Goal: Contribute content

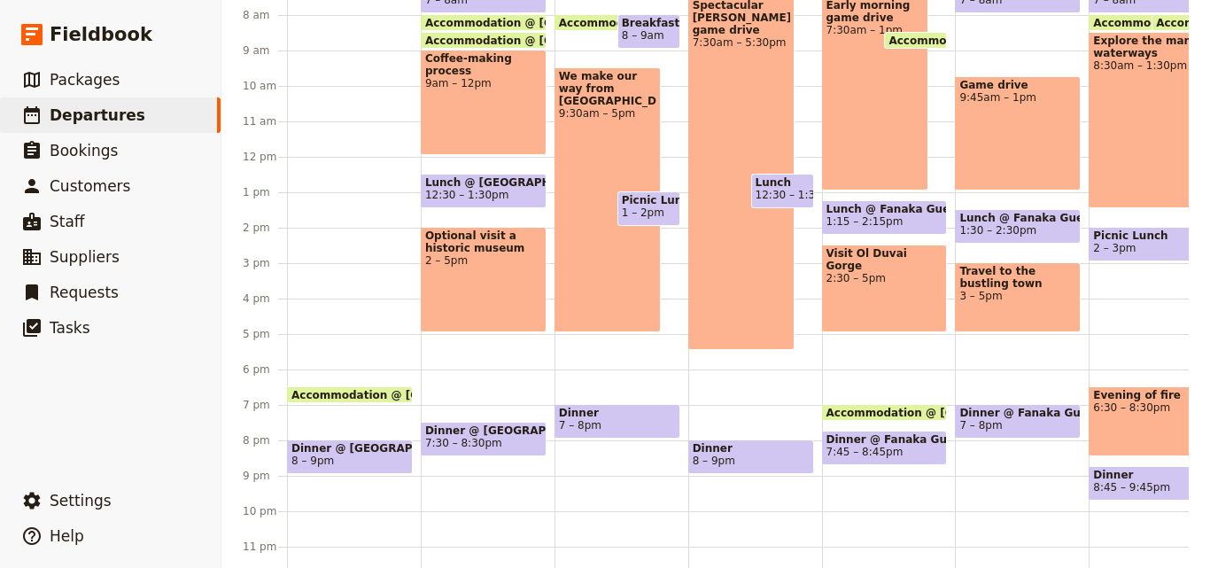
scroll to position [705, 0]
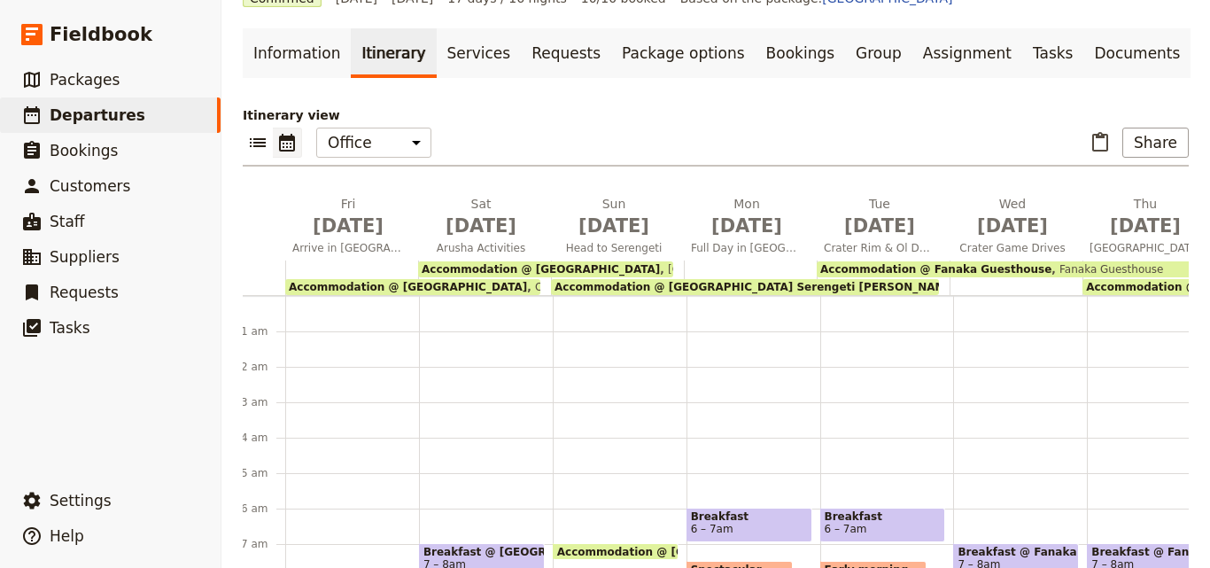
scroll to position [0, 0]
click at [372, 227] on span "[DATE]" at bounding box center [350, 226] width 112 height 27
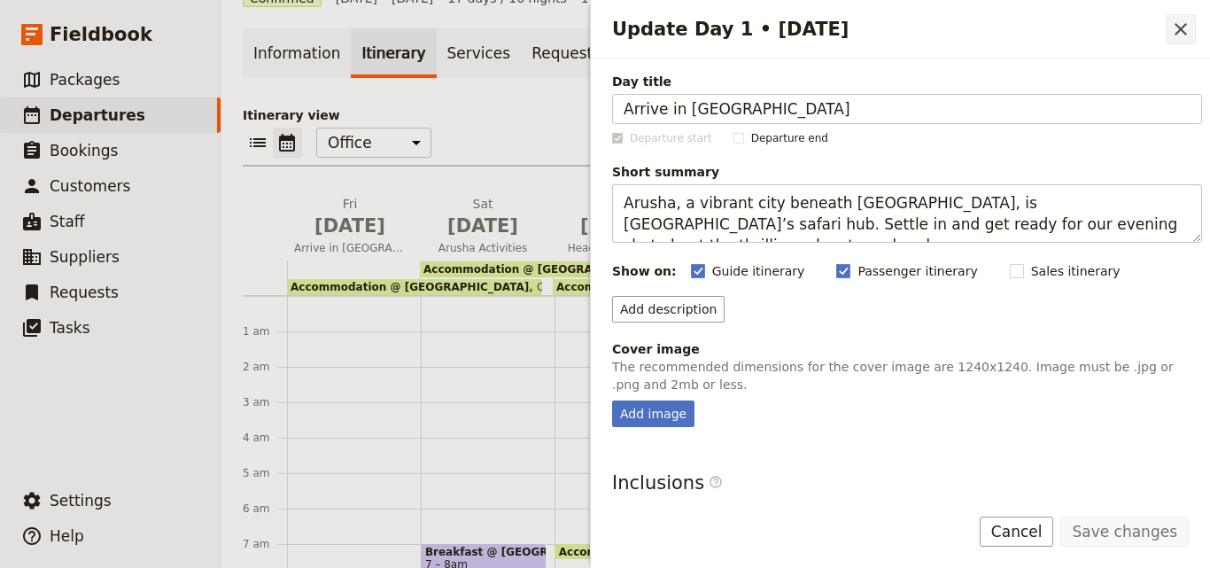
click at [1167, 25] on button "​" at bounding box center [1181, 29] width 30 height 30
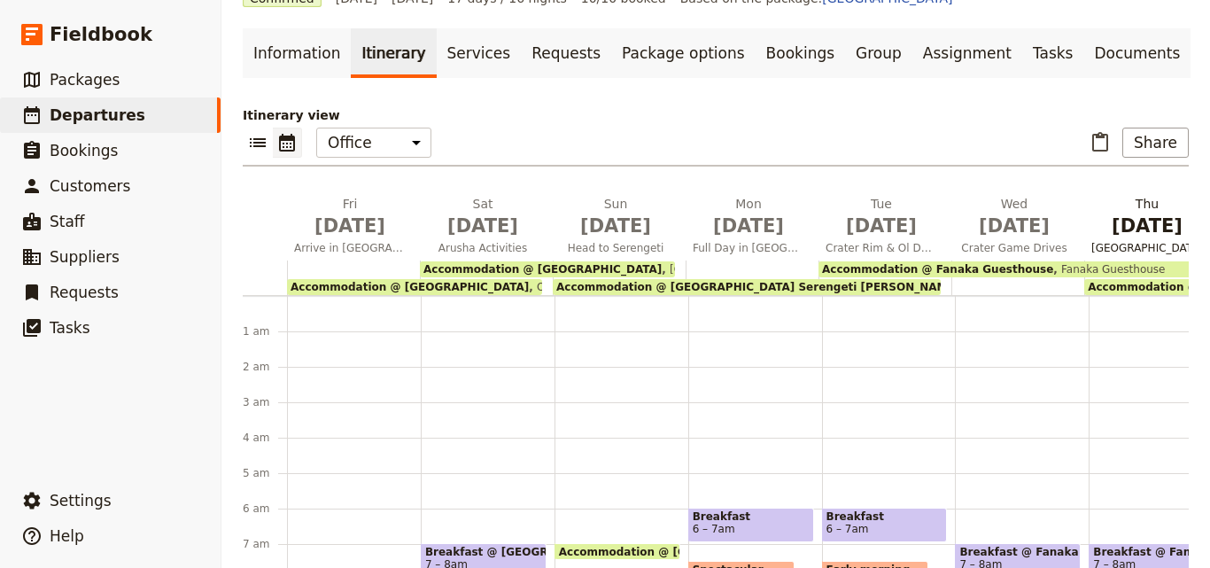
click at [1115, 237] on span "[DATE]" at bounding box center [1147, 226] width 112 height 27
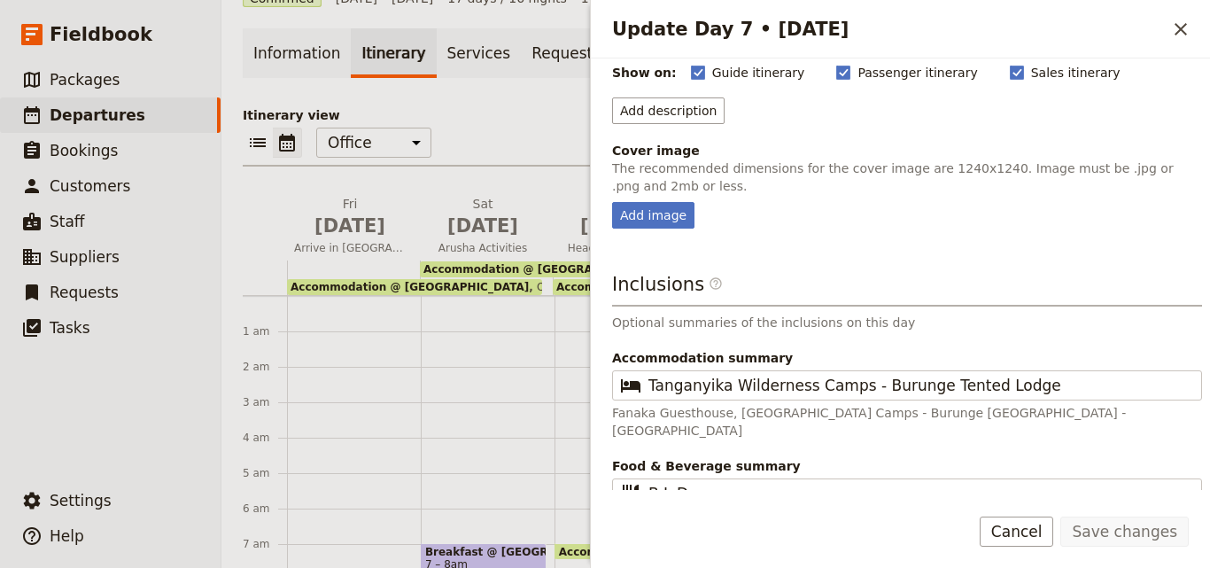
scroll to position [180, 0]
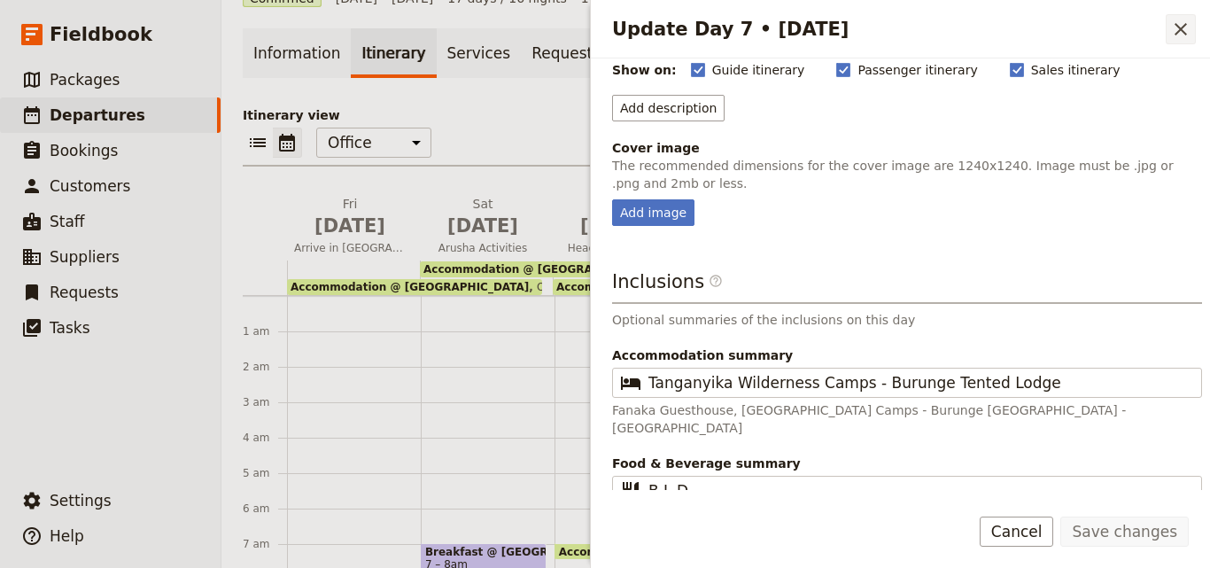
click at [1168, 29] on button "​" at bounding box center [1181, 29] width 30 height 30
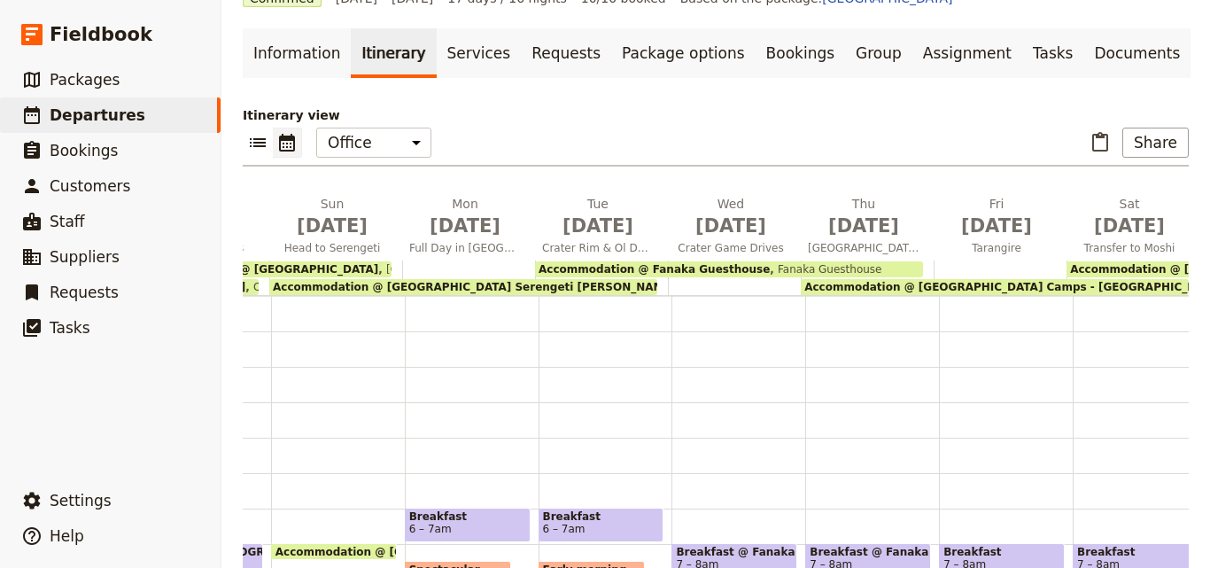
scroll to position [351, 0]
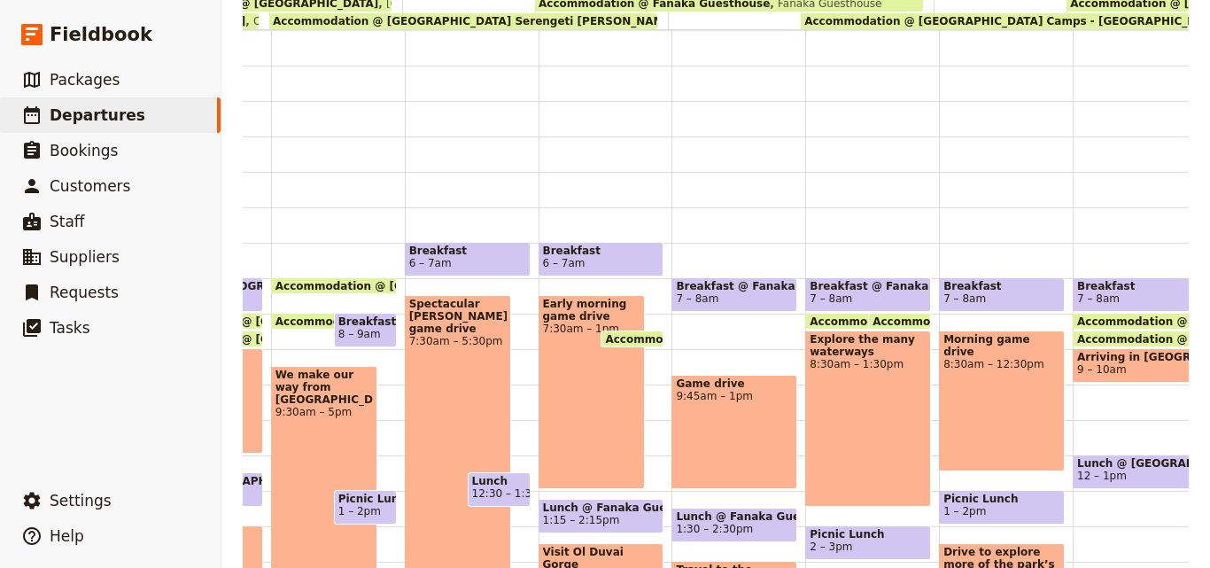
click at [1073, 363] on div "Arriving in [GEOGRAPHIC_DATA] 9 – 10am" at bounding box center [1136, 365] width 126 height 35
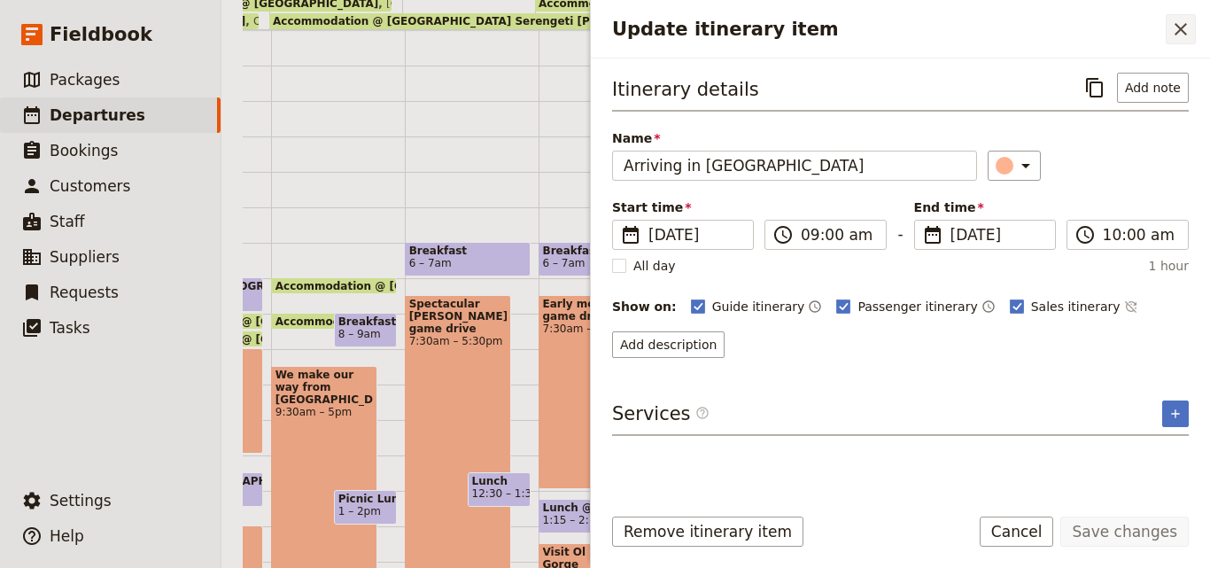
click at [1178, 36] on icon "Close drawer" at bounding box center [1180, 29] width 21 height 21
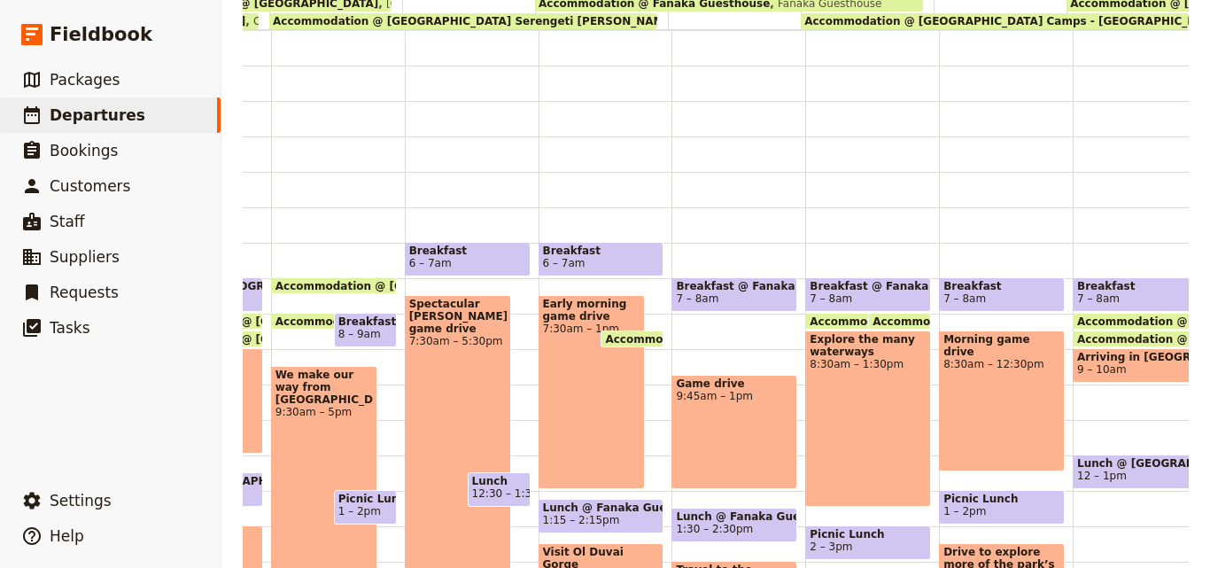
click at [1003, 402] on div "Morning game drive 8:30am – 12:30pm" at bounding box center [1002, 400] width 126 height 141
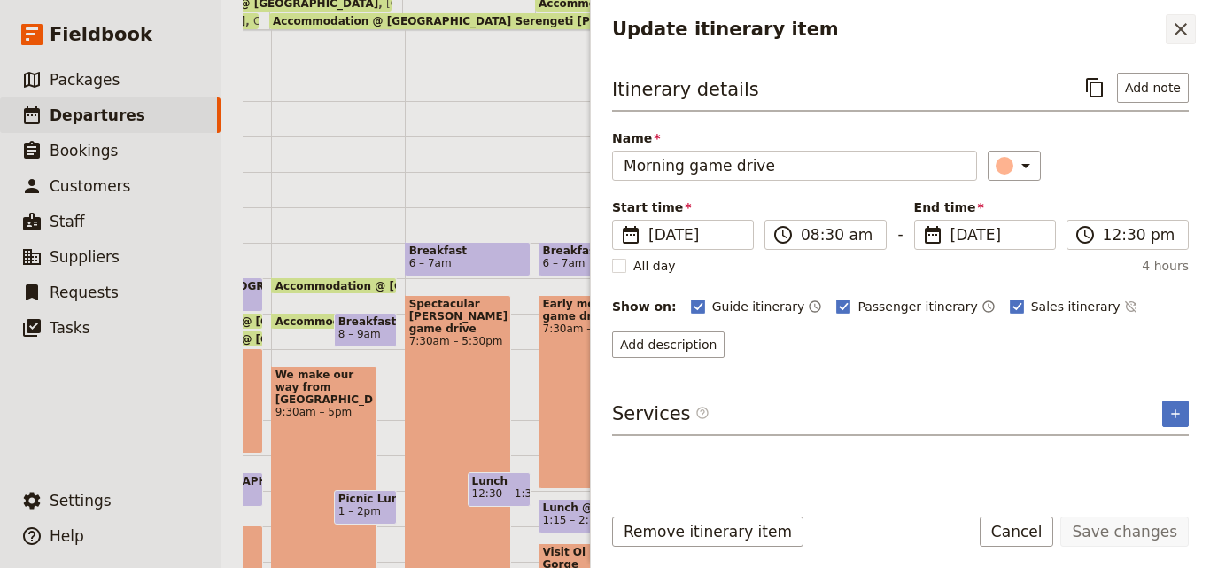
click at [1184, 27] on icon "Close drawer" at bounding box center [1181, 29] width 12 height 12
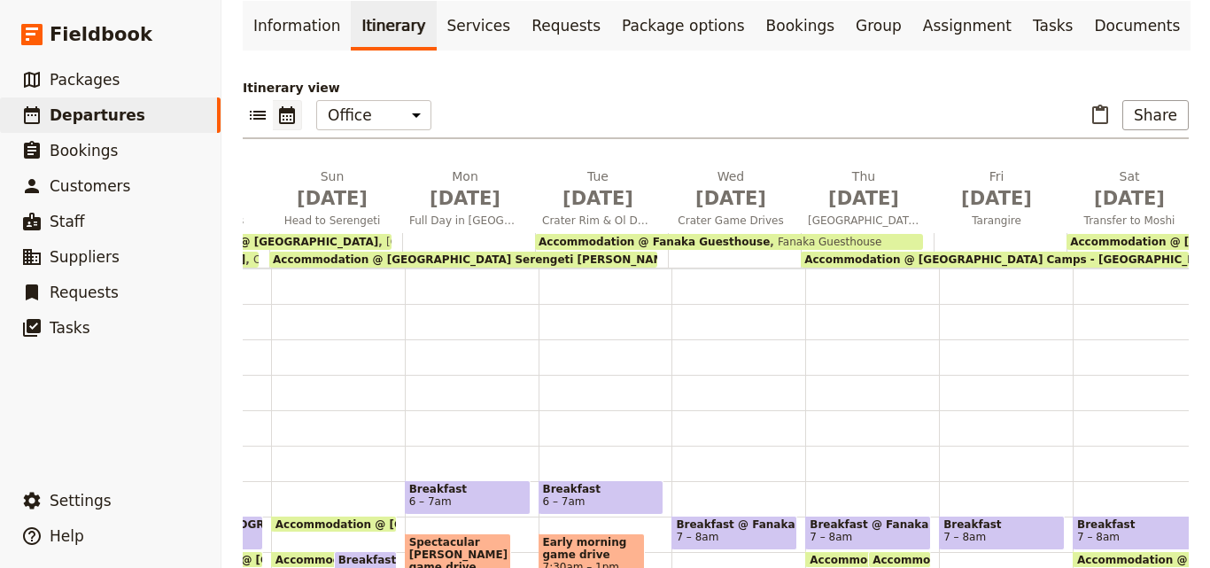
scroll to position [85, 0]
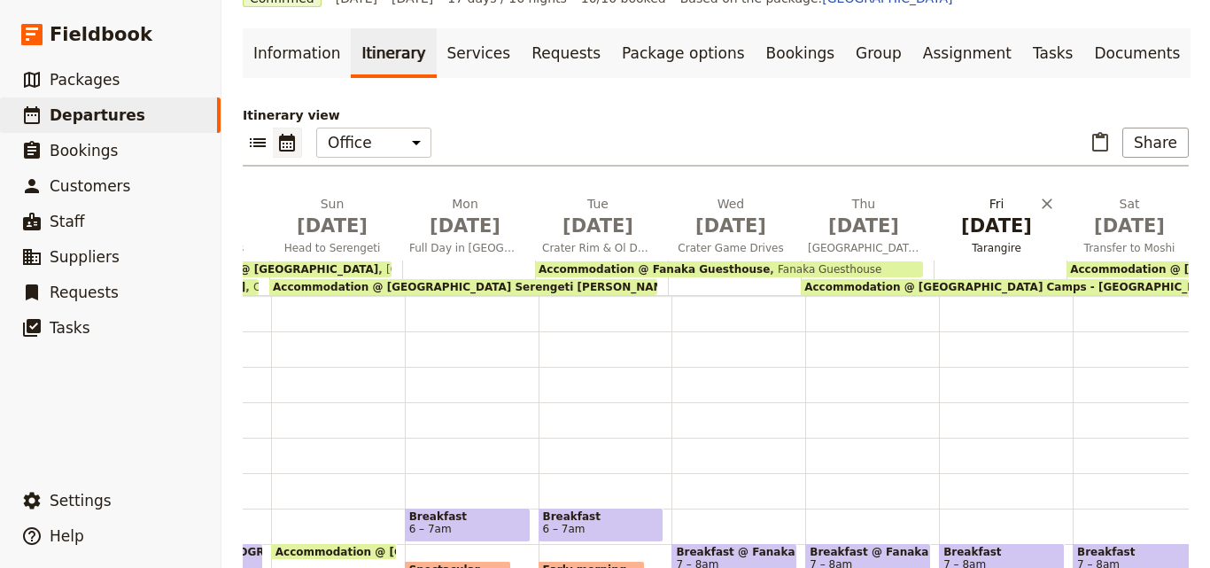
click at [996, 232] on span "[DATE]" at bounding box center [997, 226] width 112 height 27
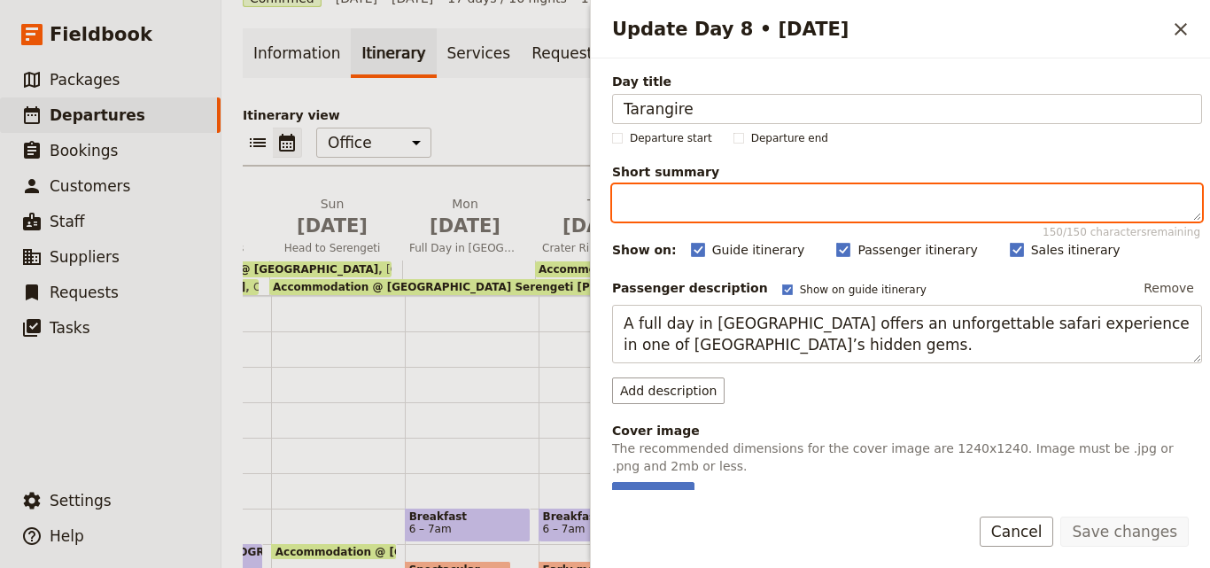
click at [994, 219] on textarea "Short summary 150 / 150 characters remaining" at bounding box center [907, 202] width 590 height 37
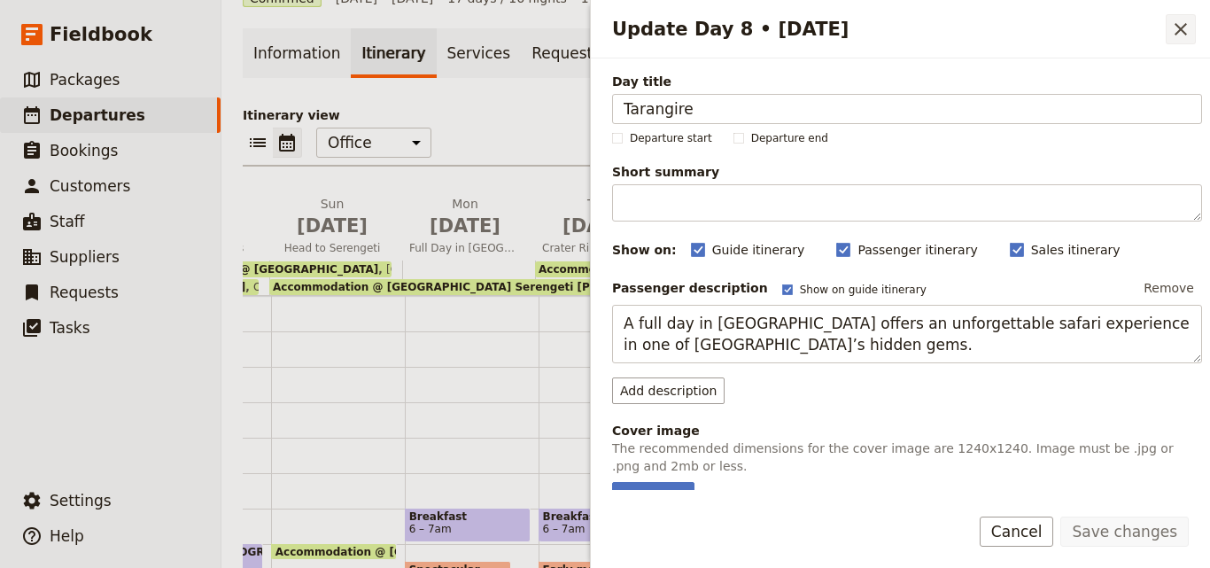
click at [1169, 28] on button "​" at bounding box center [1181, 29] width 30 height 30
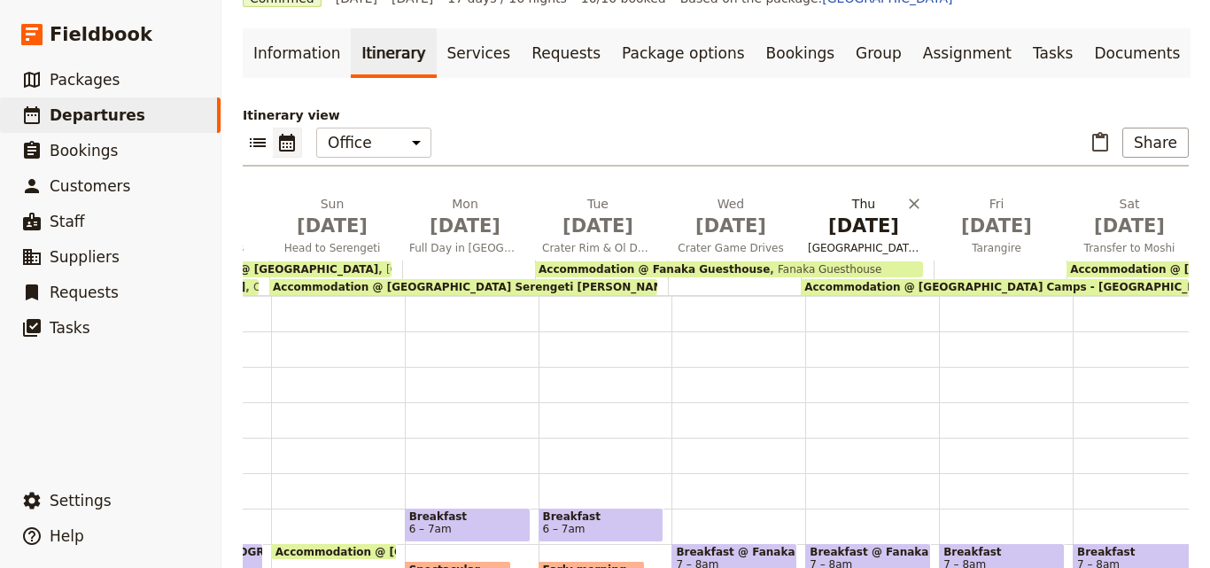
click at [865, 242] on span "[GEOGRAPHIC_DATA]" at bounding box center [864, 248] width 126 height 14
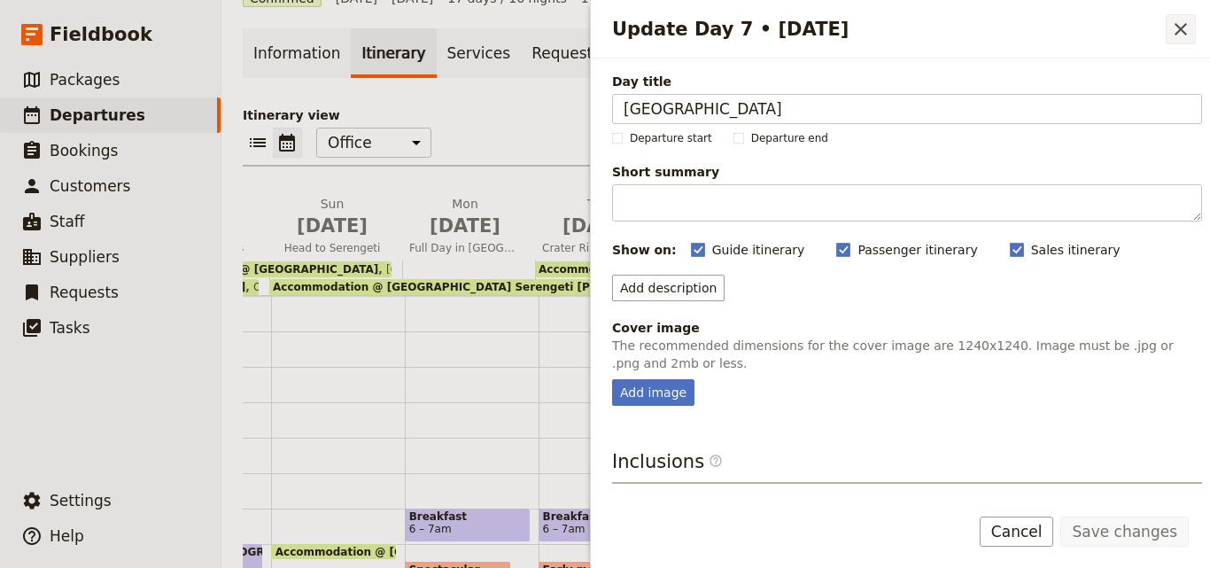
click at [1167, 20] on button "​" at bounding box center [1181, 29] width 30 height 30
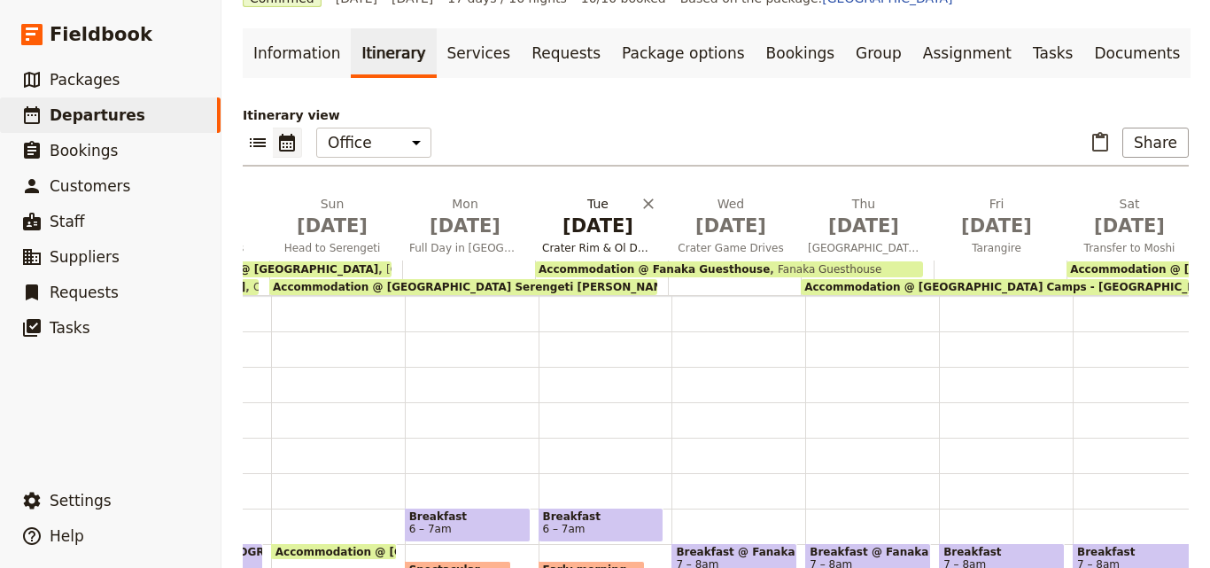
click at [586, 229] on span "[DATE]" at bounding box center [598, 226] width 112 height 27
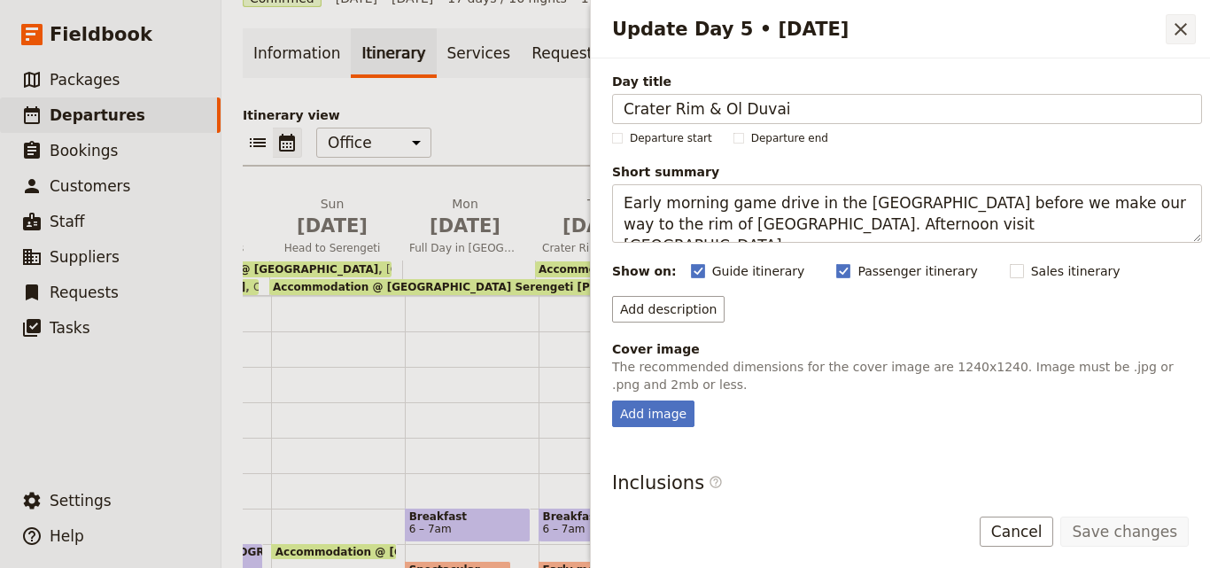
click at [1175, 39] on icon "Close drawer" at bounding box center [1180, 29] width 21 height 21
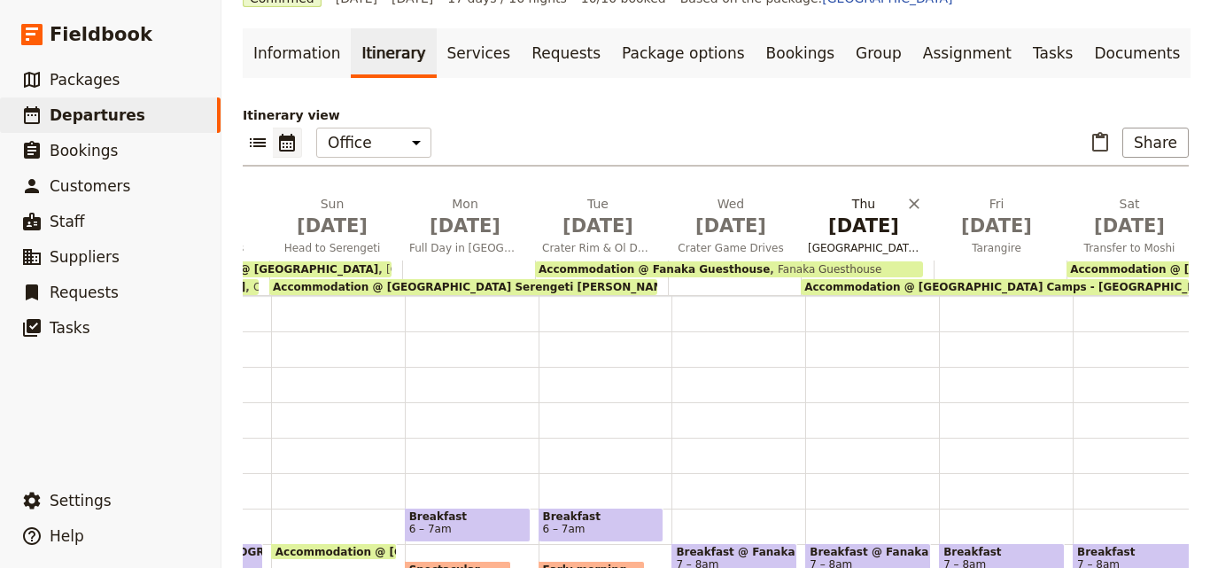
click at [844, 244] on span "[GEOGRAPHIC_DATA]" at bounding box center [864, 248] width 126 height 14
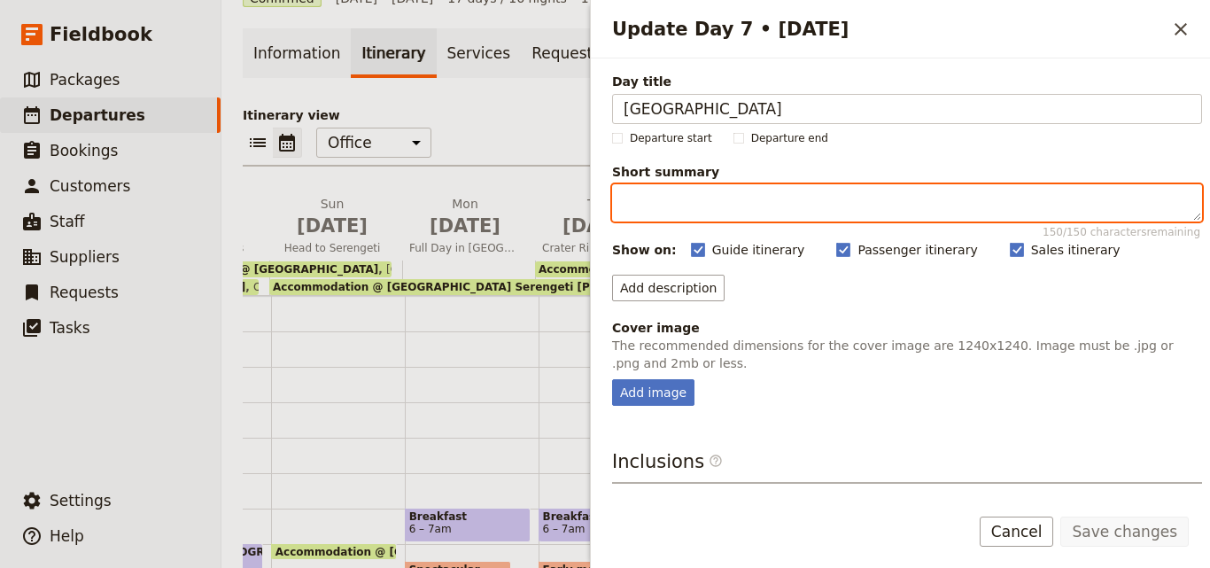
click at [822, 198] on textarea "Short summary 150 / 150 characters remaining" at bounding box center [907, 202] width 590 height 37
paste textarea "Travel from [GEOGRAPHIC_DATA] to [GEOGRAPHIC_DATA], enjoying northern [GEOGRAPH…"
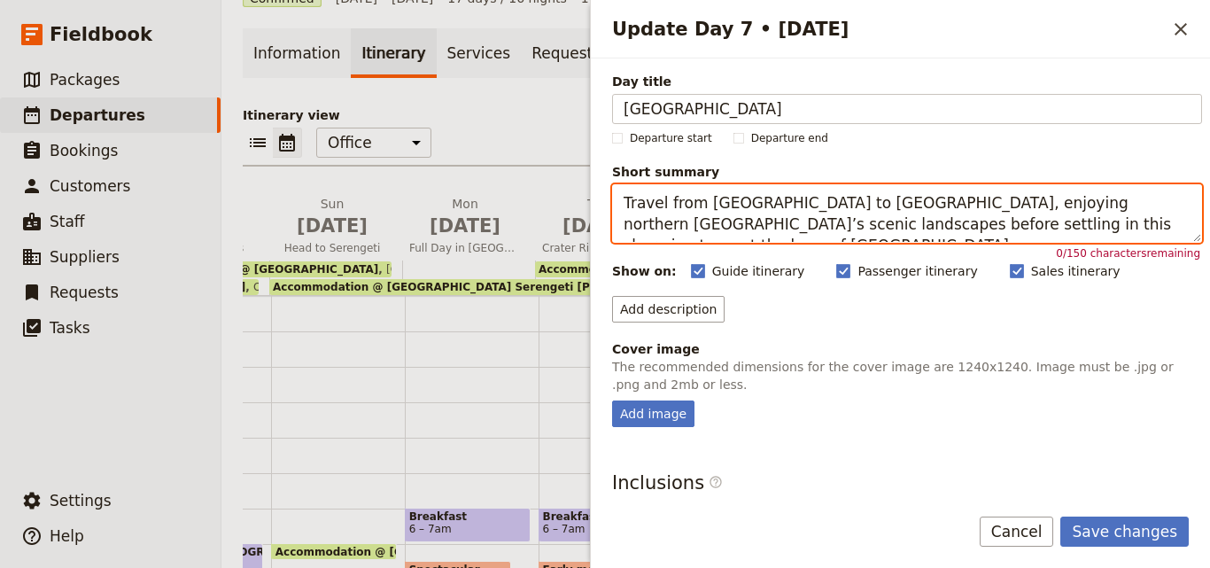
drag, startPoint x: 1114, startPoint y: 231, endPoint x: 623, endPoint y: 207, distance: 492.3
click at [623, 207] on textarea "Travel from [GEOGRAPHIC_DATA] to [GEOGRAPHIC_DATA], enjoying northern [GEOGRAPH…" at bounding box center [907, 213] width 590 height 58
paste textarea "From [GEOGRAPHIC_DATA], travel north to [GEOGRAPHIC_DATA] at [GEOGRAPHIC_DATA]’…"
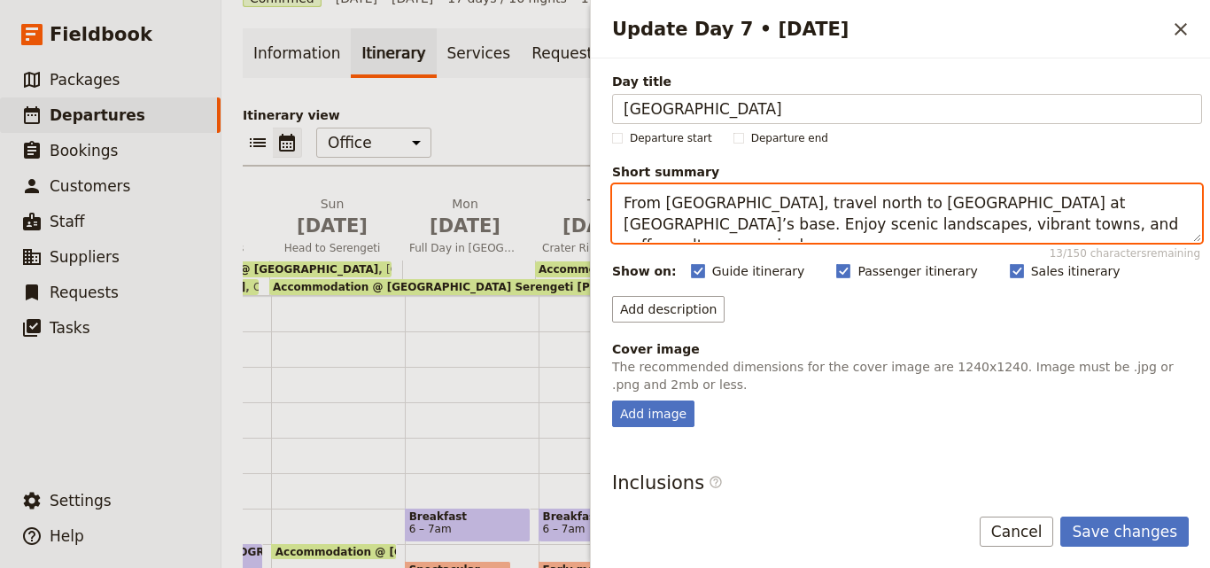
scroll to position [201, 0]
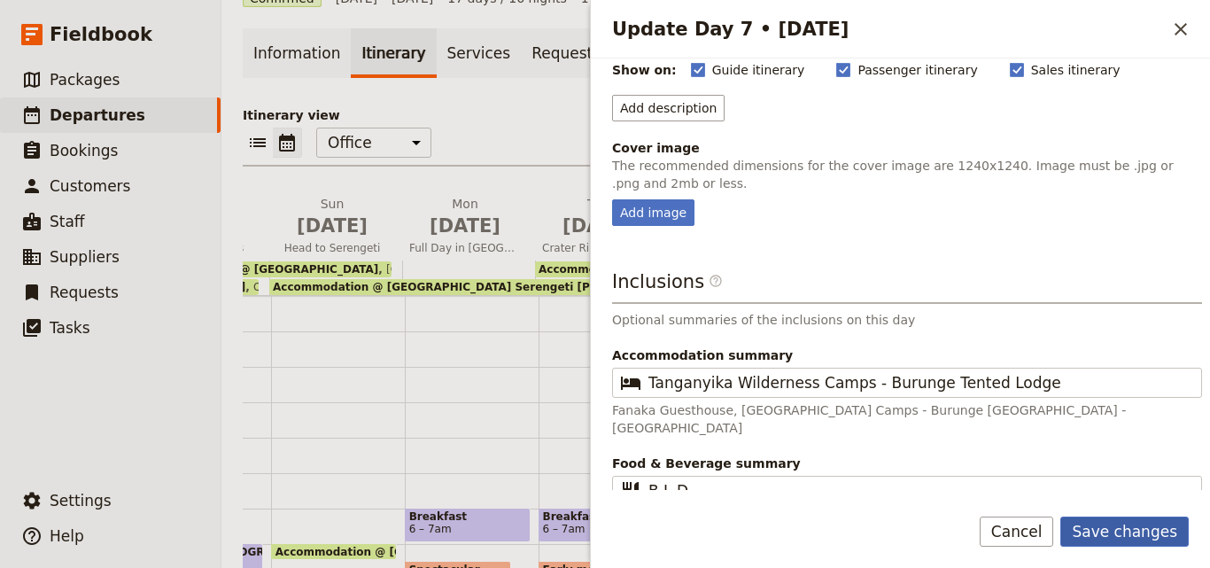
type textarea "From [GEOGRAPHIC_DATA], travel north to [GEOGRAPHIC_DATA] at [GEOGRAPHIC_DATA]’…"
click at [1126, 532] on button "Save changes" at bounding box center [1124, 531] width 128 height 30
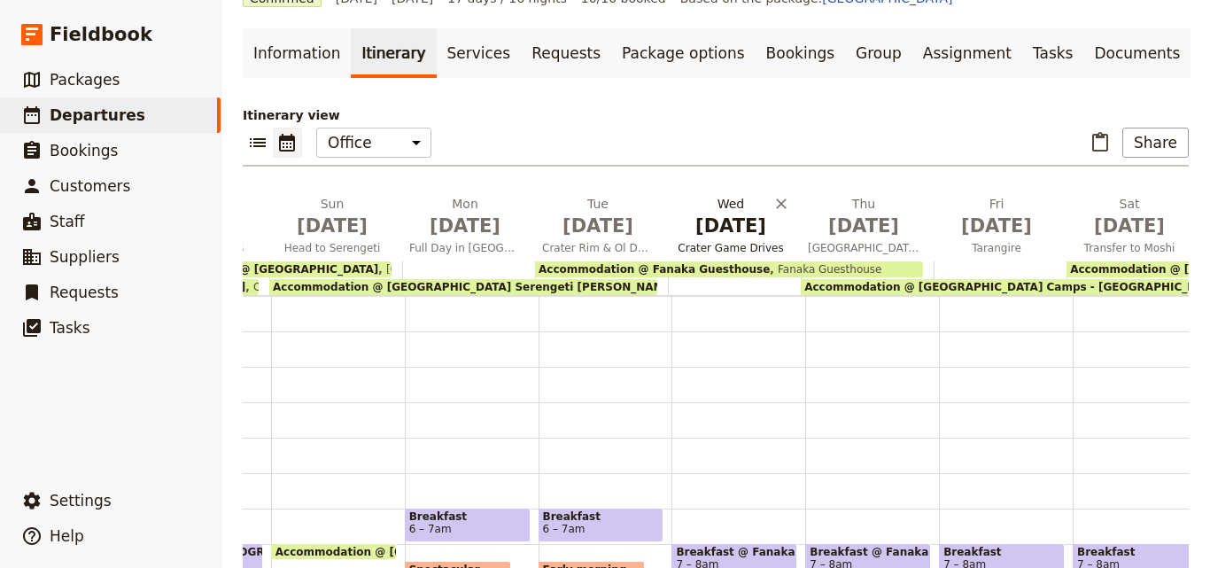
click at [710, 247] on span "Crater Game Drives" at bounding box center [731, 248] width 126 height 14
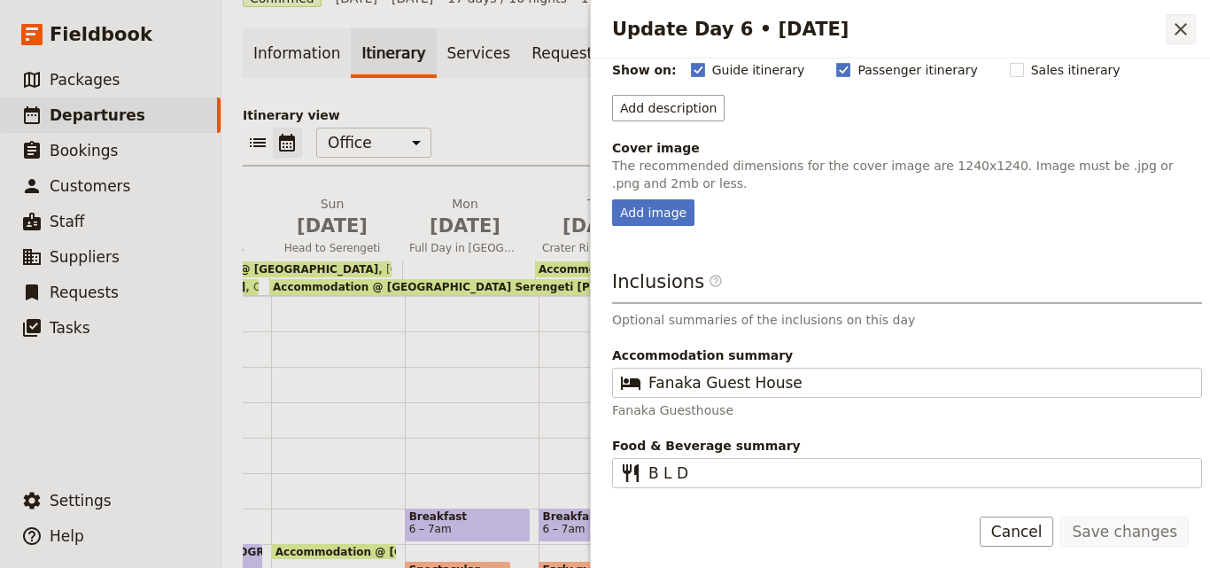
click at [1169, 31] on button "​" at bounding box center [1181, 29] width 30 height 30
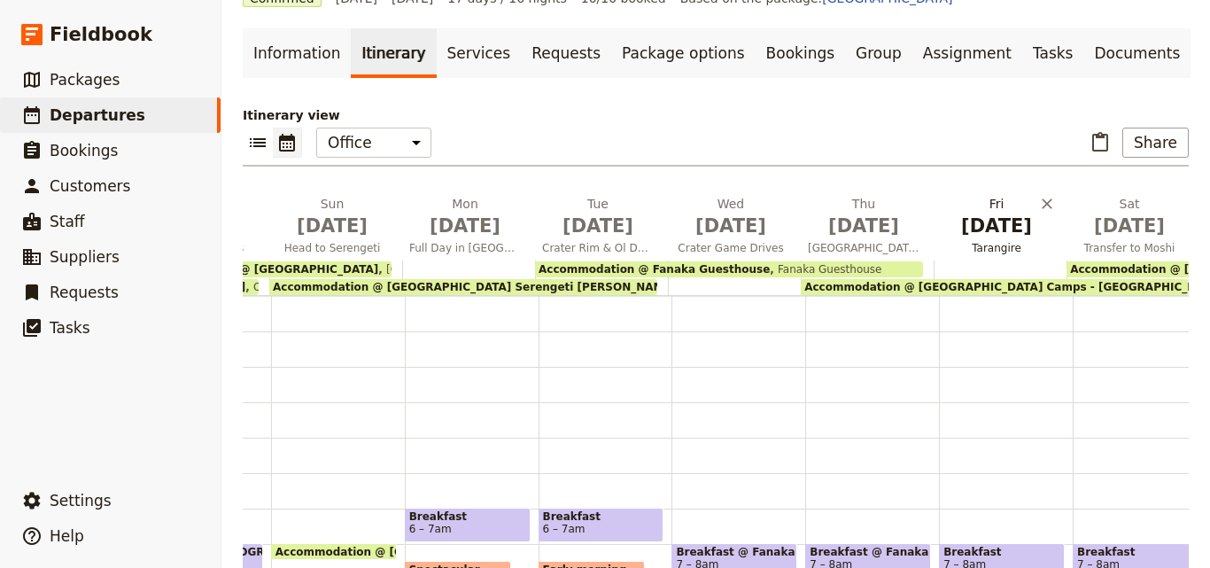
click at [1002, 219] on span "[DATE]" at bounding box center [997, 226] width 112 height 27
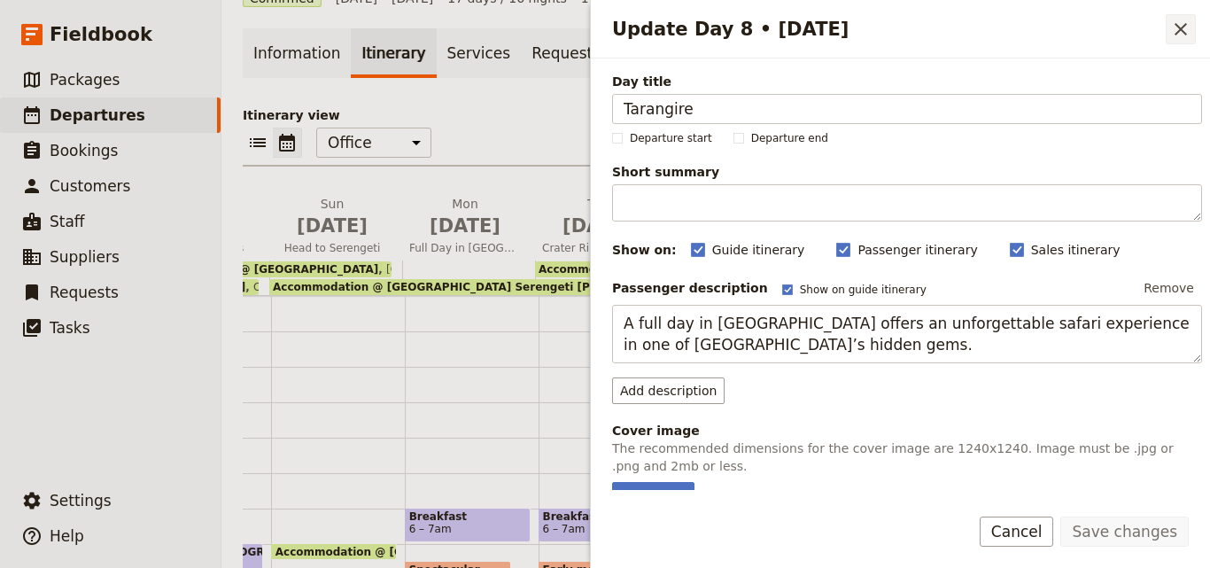
click at [1169, 27] on button "​" at bounding box center [1181, 29] width 30 height 30
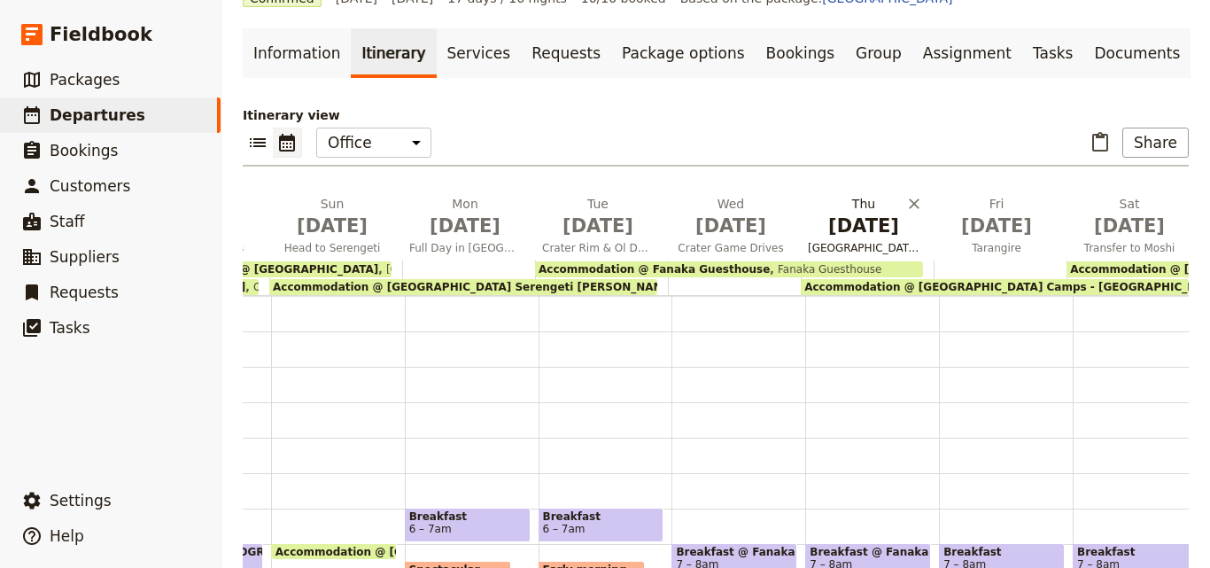
click at [845, 227] on span "[DATE]" at bounding box center [864, 226] width 112 height 27
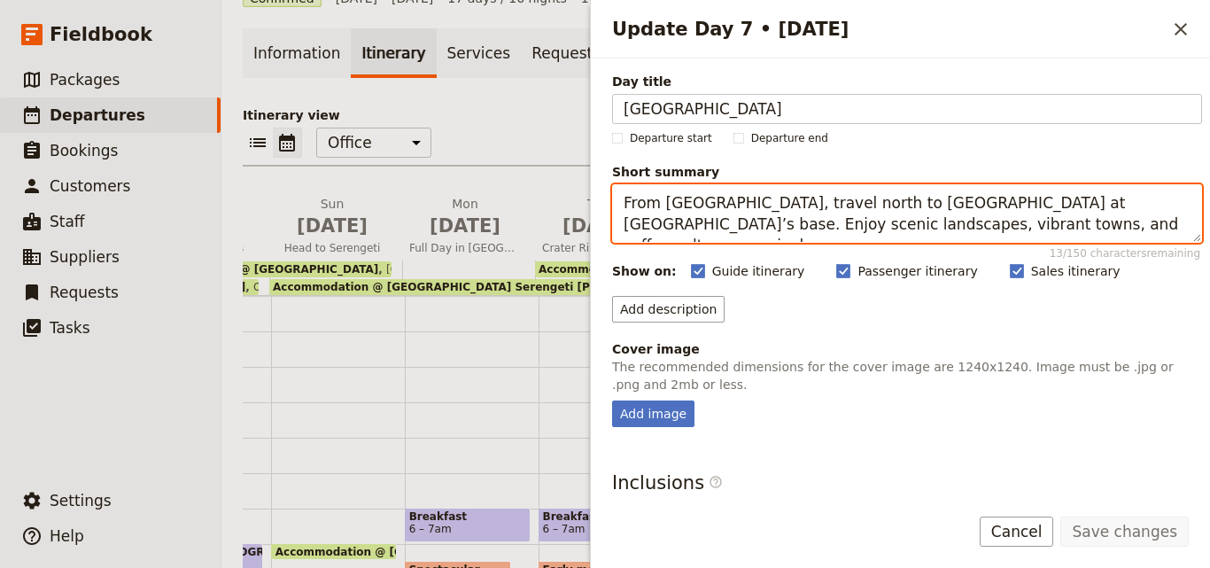
drag, startPoint x: 999, startPoint y: 231, endPoint x: 621, endPoint y: 206, distance: 379.2
click at [621, 206] on textarea "From [GEOGRAPHIC_DATA], travel north to [GEOGRAPHIC_DATA] at [GEOGRAPHIC_DATA]’…" at bounding box center [907, 213] width 590 height 58
paste textarea "Discover Lake Manyara’s flamingos, elephants, and tree-climbing lions, then exp…"
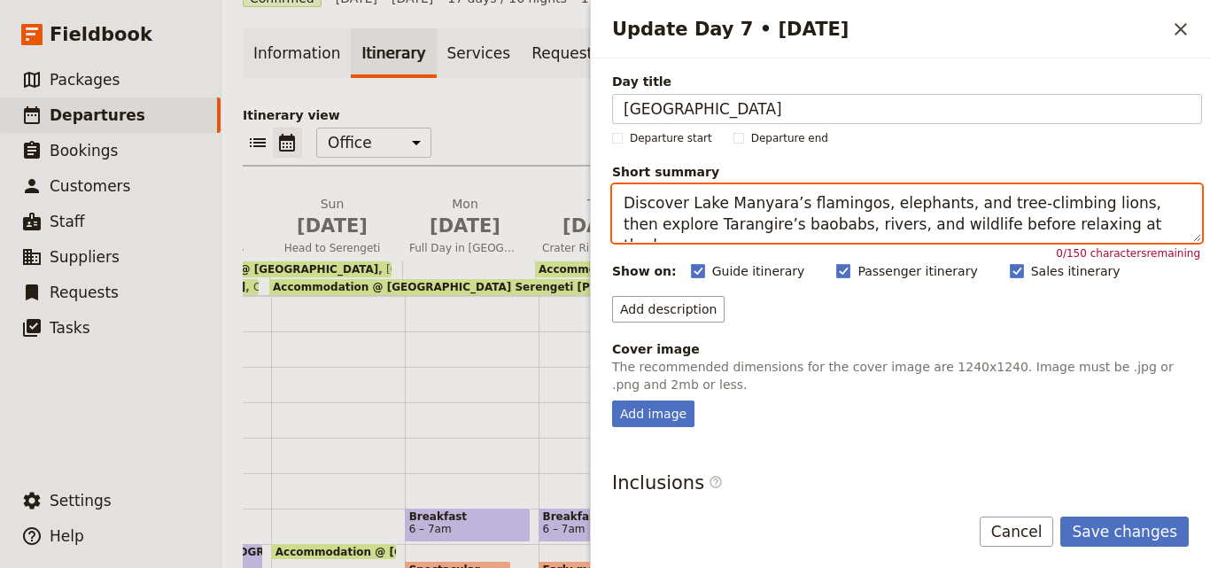
drag, startPoint x: 1105, startPoint y: 225, endPoint x: 599, endPoint y: 206, distance: 506.2
click at [599, 206] on div "Day title Lake Manyara Departure start Departure end Short summary Discover Lak…" at bounding box center [900, 273] width 619 height 431
paste textarea "Lake Manyara’s flamingos, elephants & lions meet [PERSON_NAME]’s baobabs, river…"
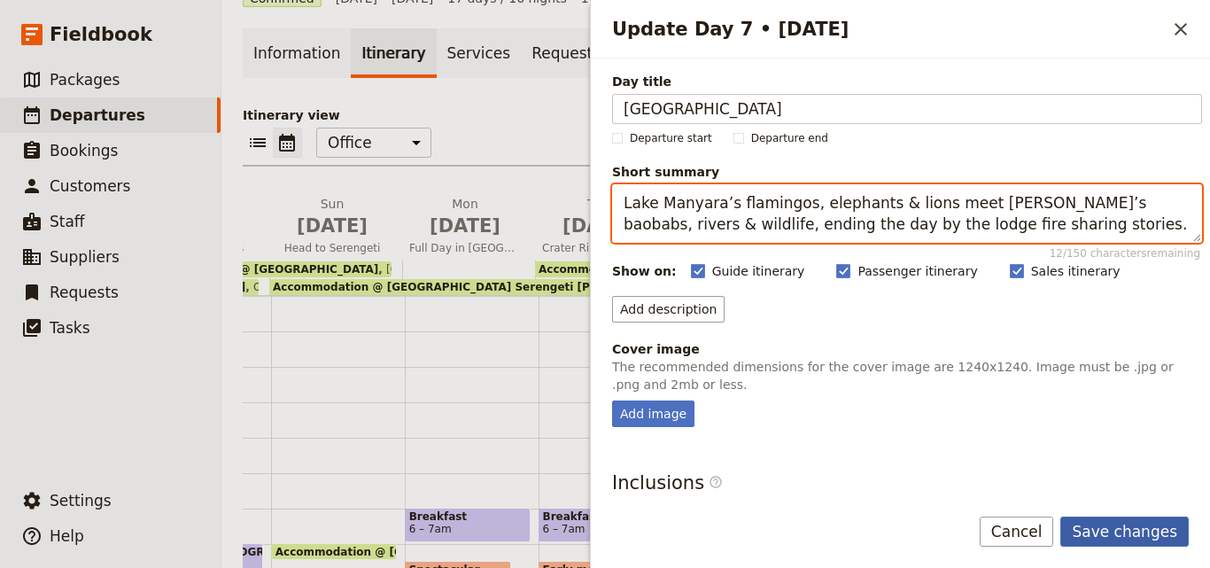
type textarea "Lake Manyara’s flamingos, elephants & lions meet [PERSON_NAME]’s baobabs, river…"
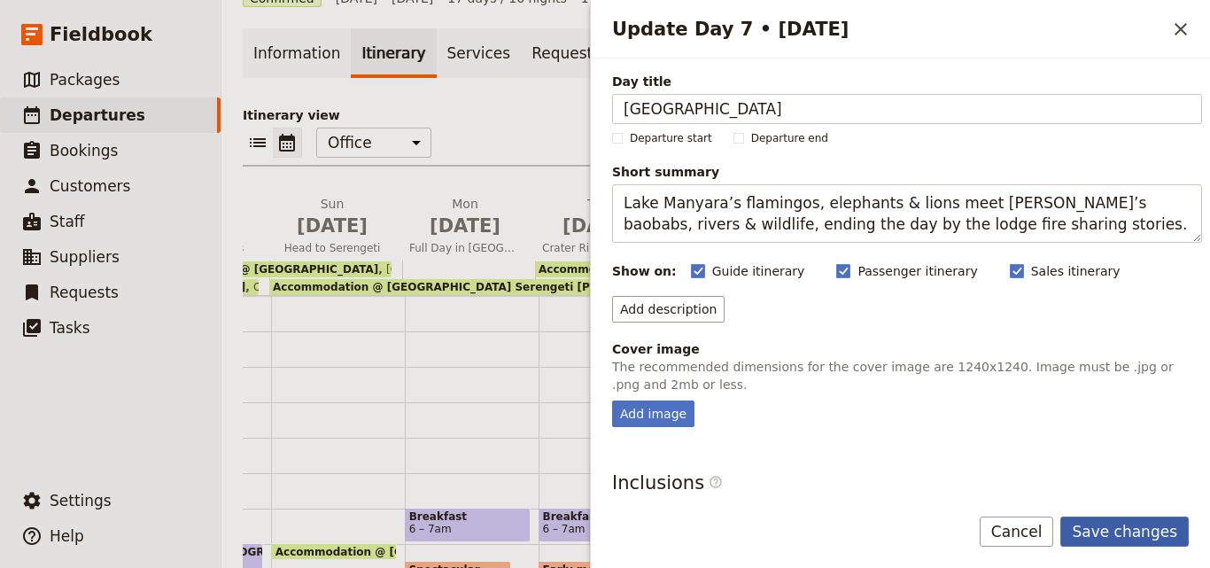
click at [1122, 531] on button "Save changes" at bounding box center [1124, 531] width 128 height 30
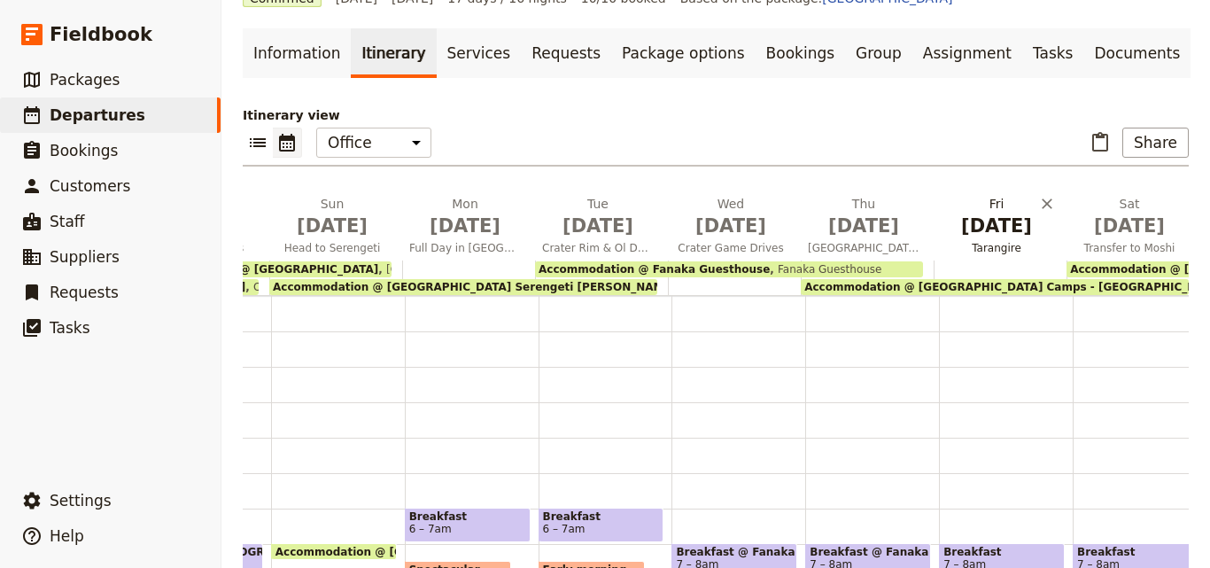
click at [1012, 234] on span "[DATE]" at bounding box center [997, 226] width 112 height 27
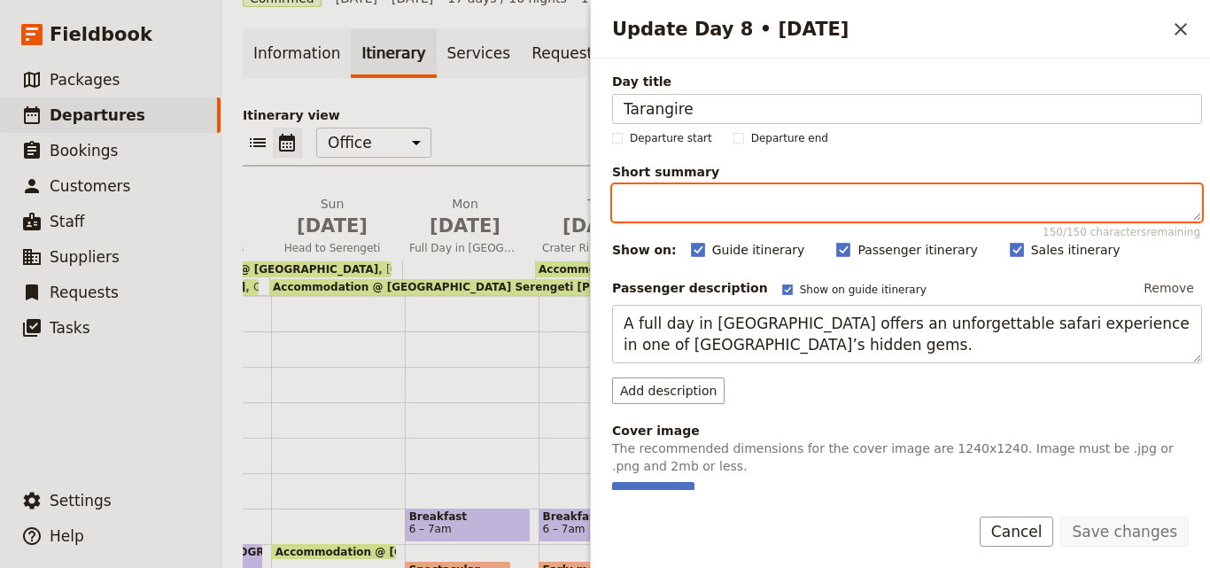
paste textarea "Spend a full day in [GEOGRAPHIC_DATA] spotting elephants, lions, giraffes & mor…"
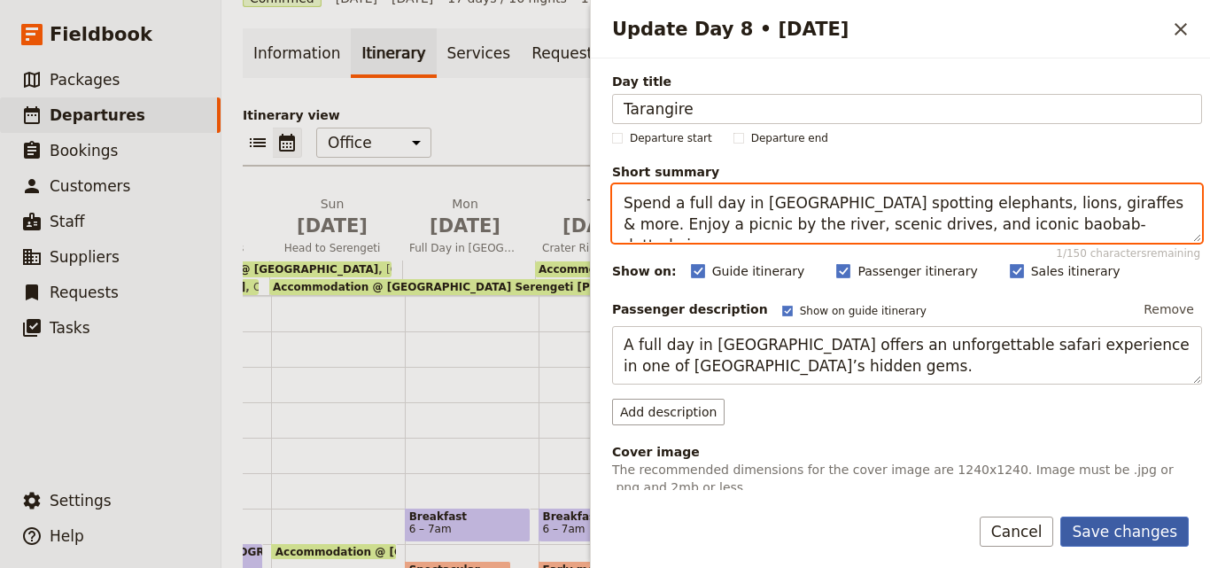
type textarea "Spend a full day in [GEOGRAPHIC_DATA] spotting elephants, lions, giraffes & mor…"
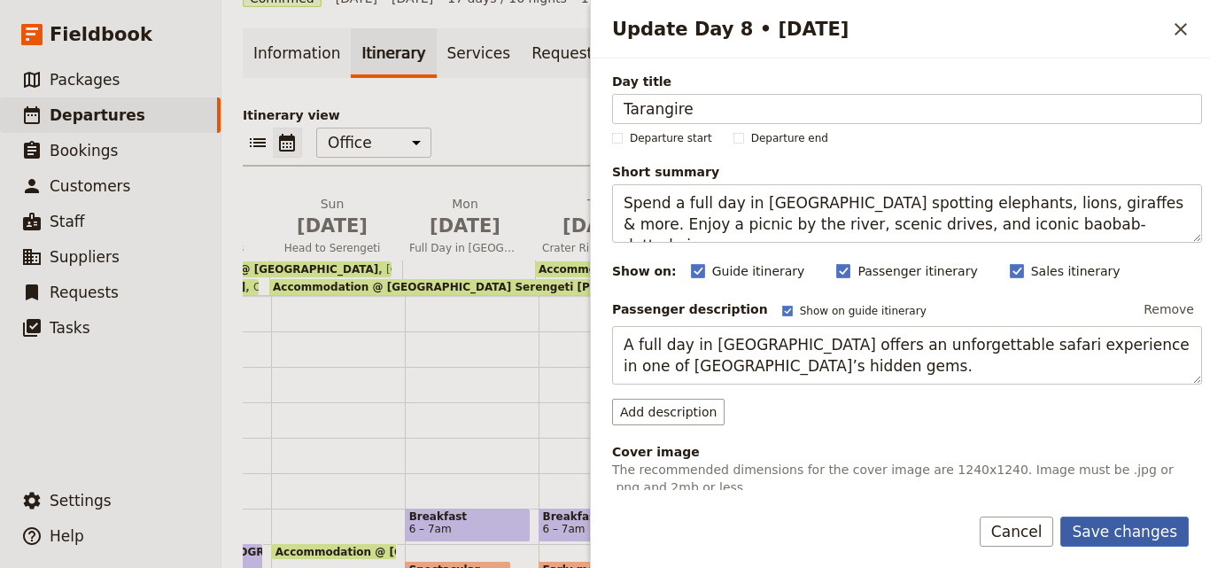
click at [1122, 520] on button "Save changes" at bounding box center [1124, 531] width 128 height 30
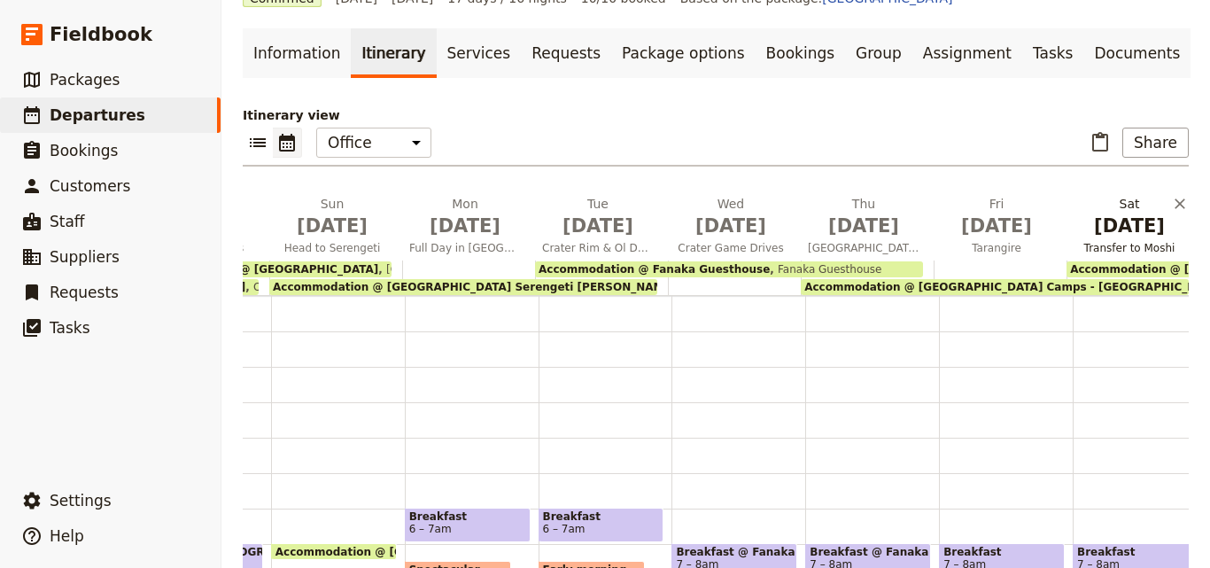
click at [1096, 230] on span "[DATE]" at bounding box center [1130, 226] width 112 height 27
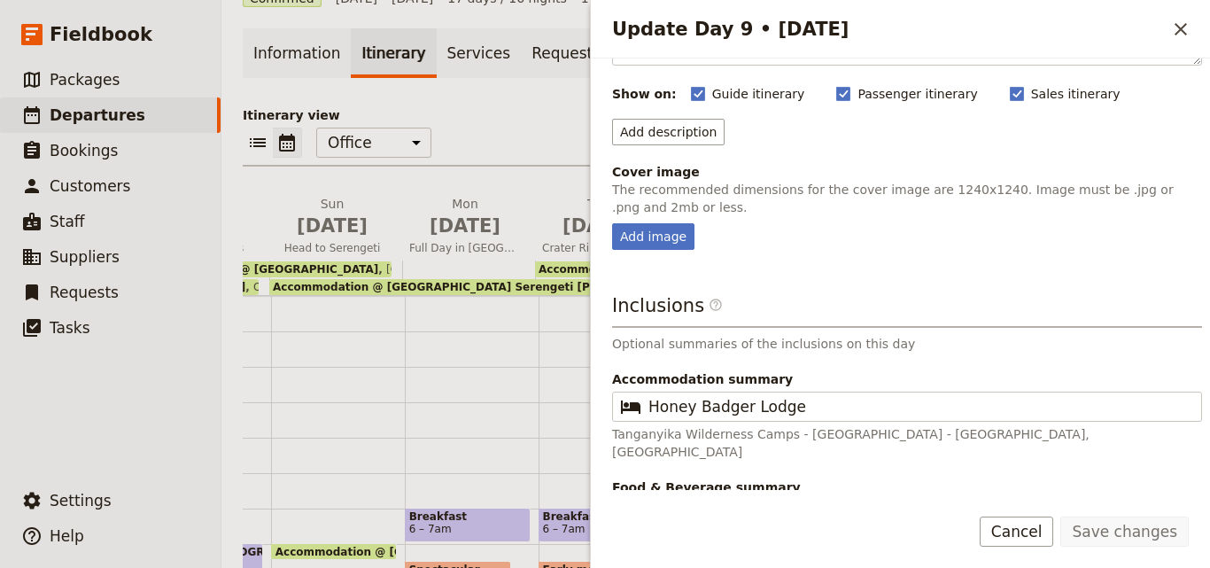
scroll to position [0, 0]
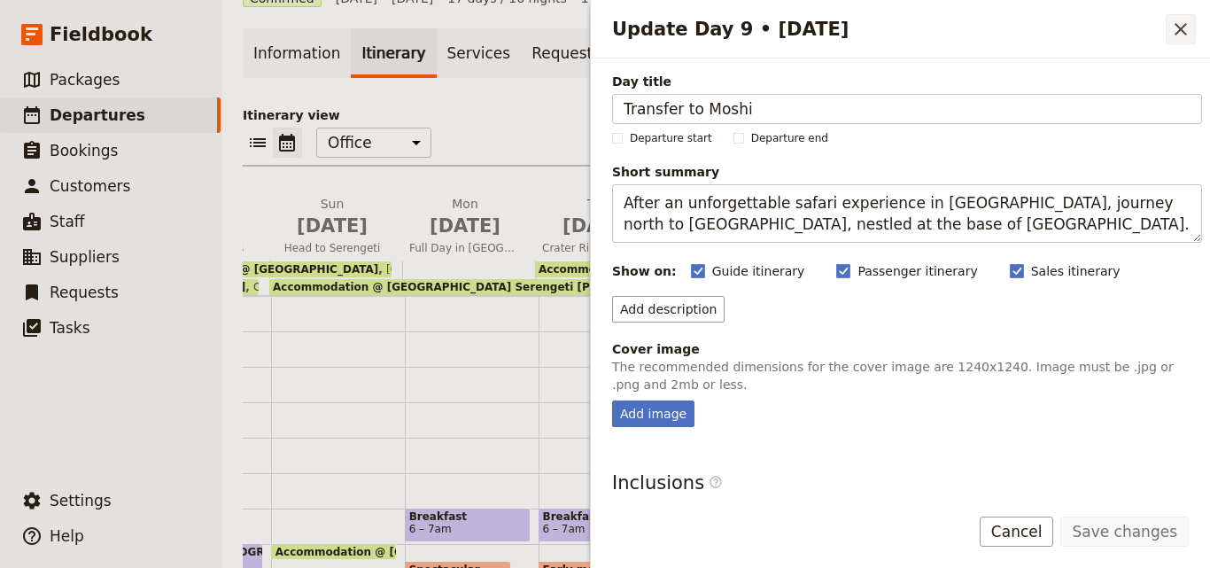
click at [1174, 22] on icon "Close drawer" at bounding box center [1180, 29] width 21 height 21
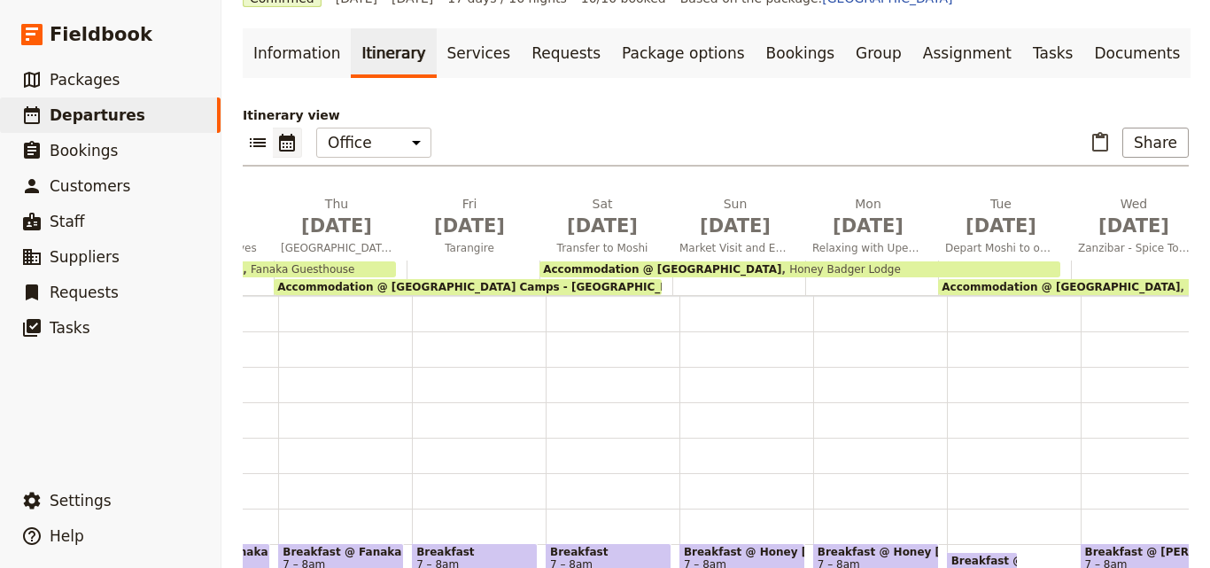
scroll to position [0, 815]
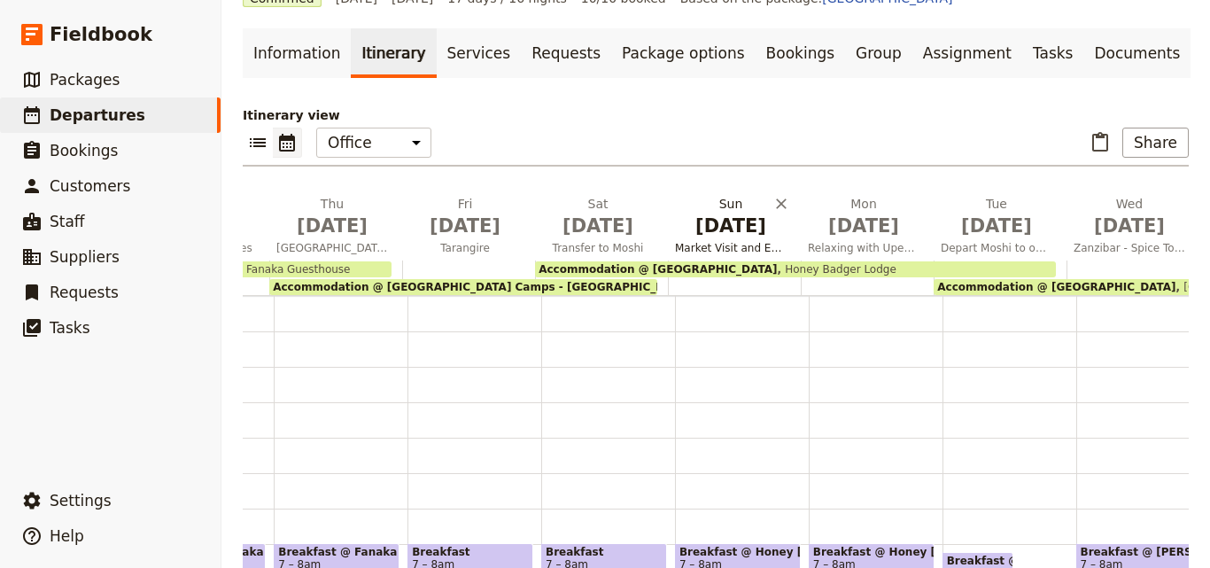
click at [703, 211] on h2 "[DATE] Market Visit and Engage with Upendo" at bounding box center [731, 217] width 112 height 44
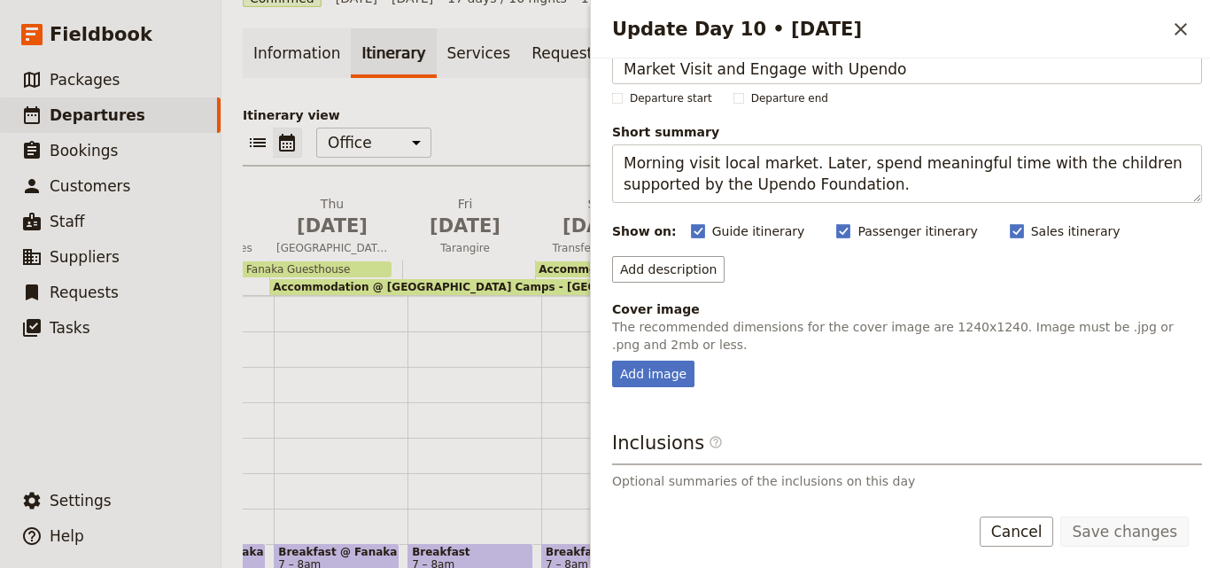
scroll to position [0, 0]
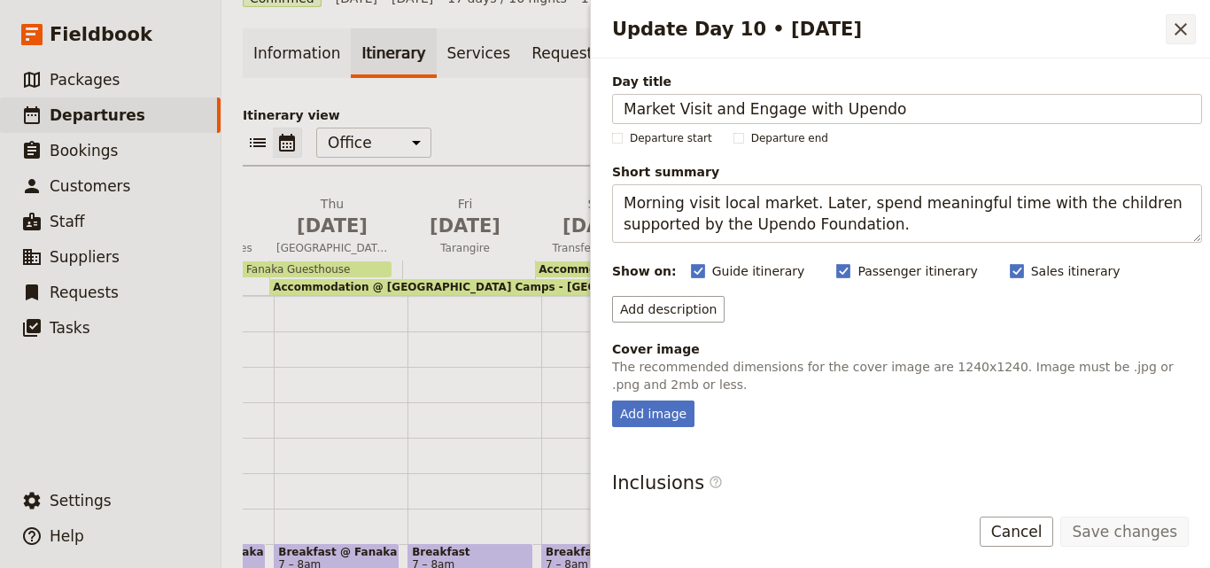
click at [1184, 21] on icon "Close drawer" at bounding box center [1180, 29] width 21 height 21
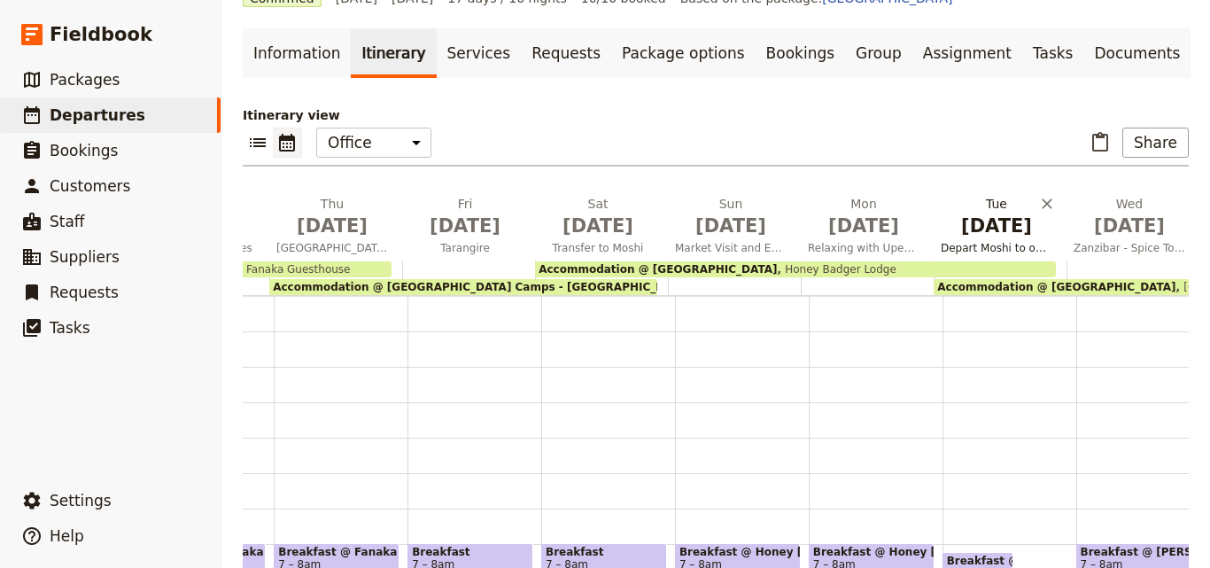
click at [1013, 220] on span "[DATE]" at bounding box center [997, 226] width 112 height 27
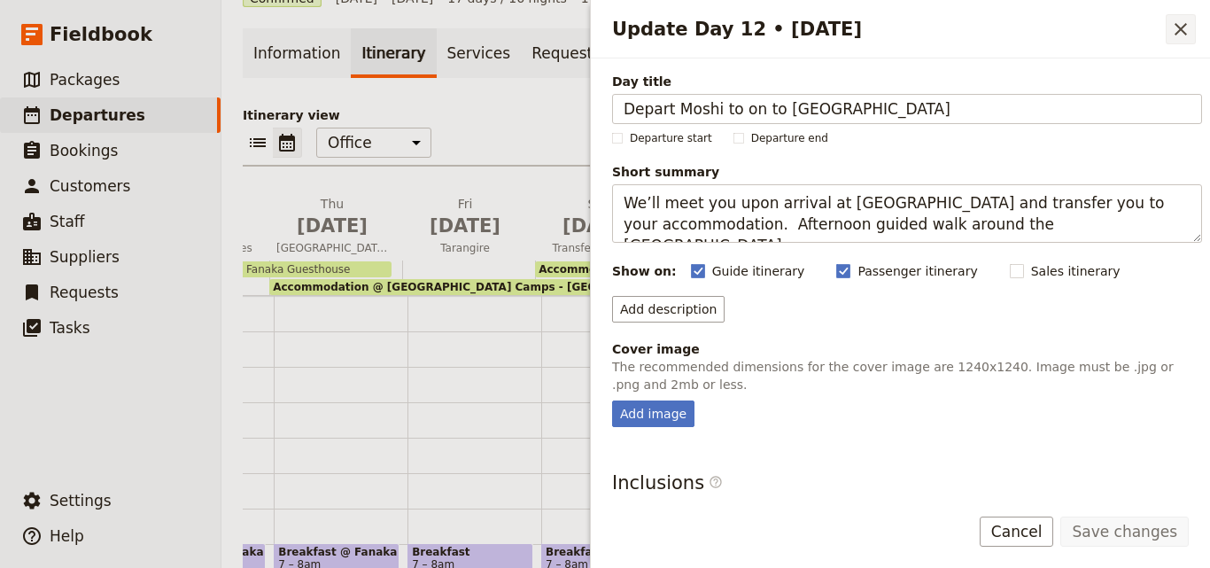
click at [1173, 30] on icon "Close drawer" at bounding box center [1180, 29] width 21 height 21
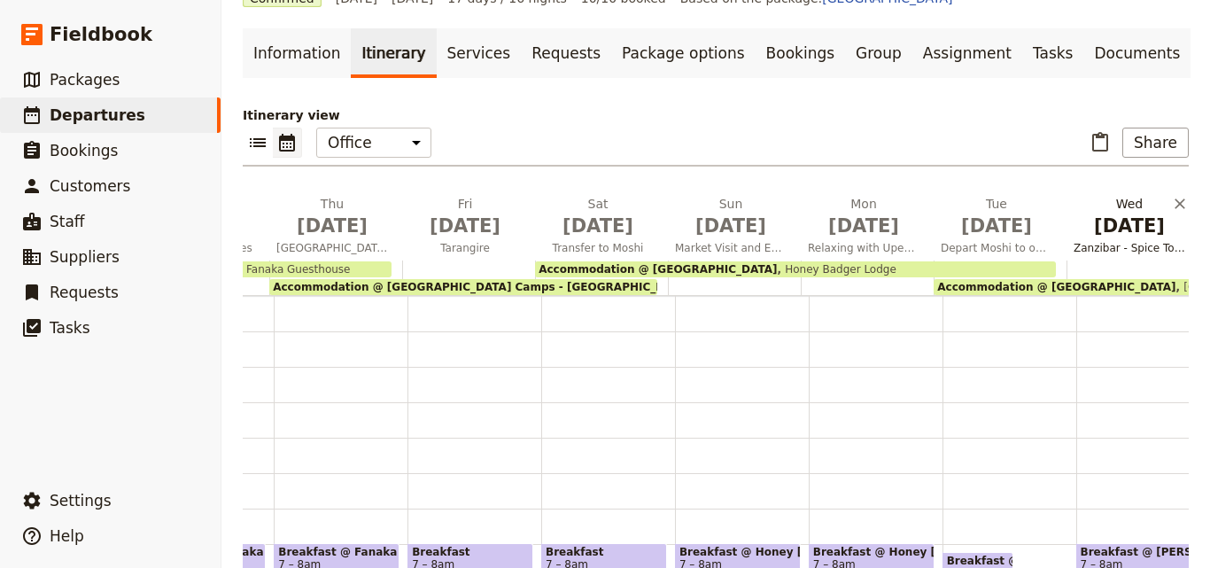
click at [1155, 237] on span "[DATE]" at bounding box center [1130, 226] width 112 height 27
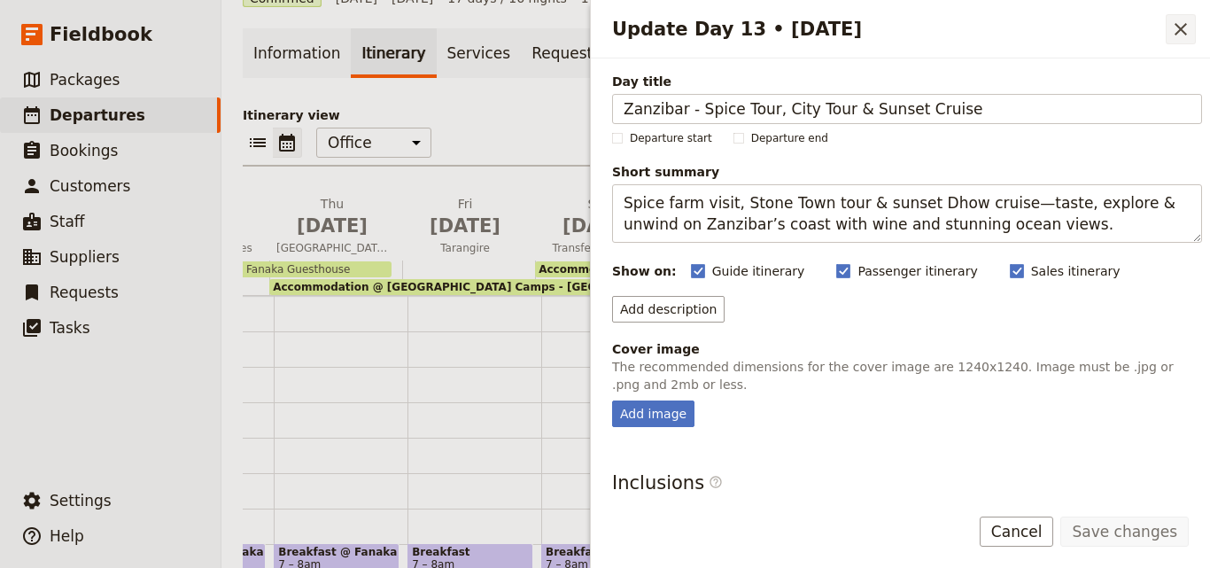
click at [1183, 39] on icon "Close drawer" at bounding box center [1180, 29] width 21 height 21
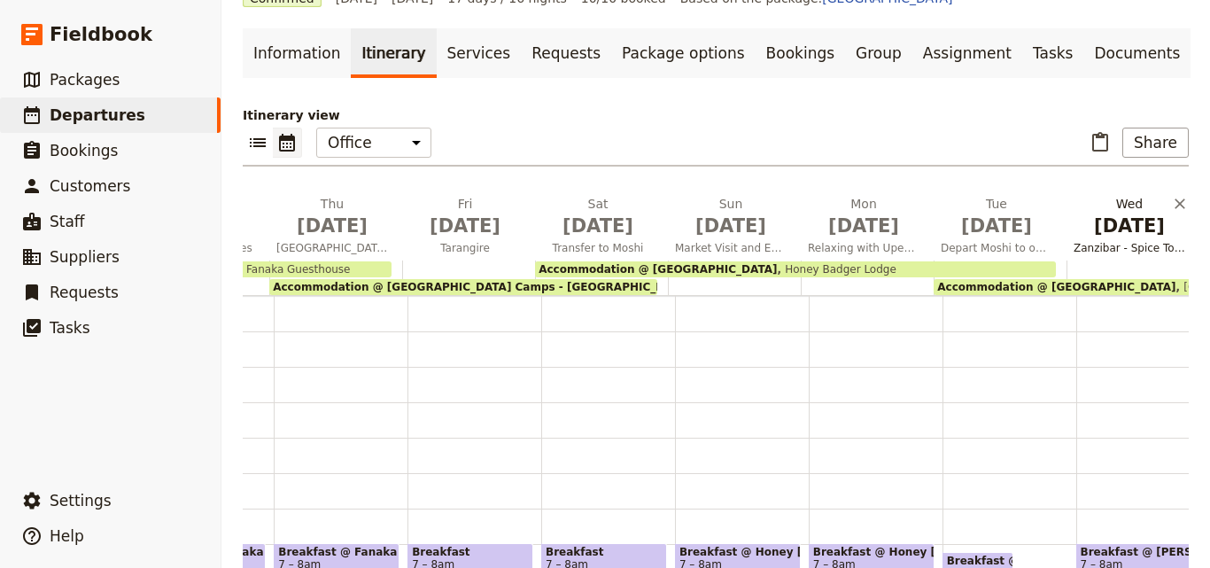
click at [1147, 248] on span "Zanzibar - Spice Tour, City Tour & Sunset Cruise" at bounding box center [1130, 248] width 126 height 14
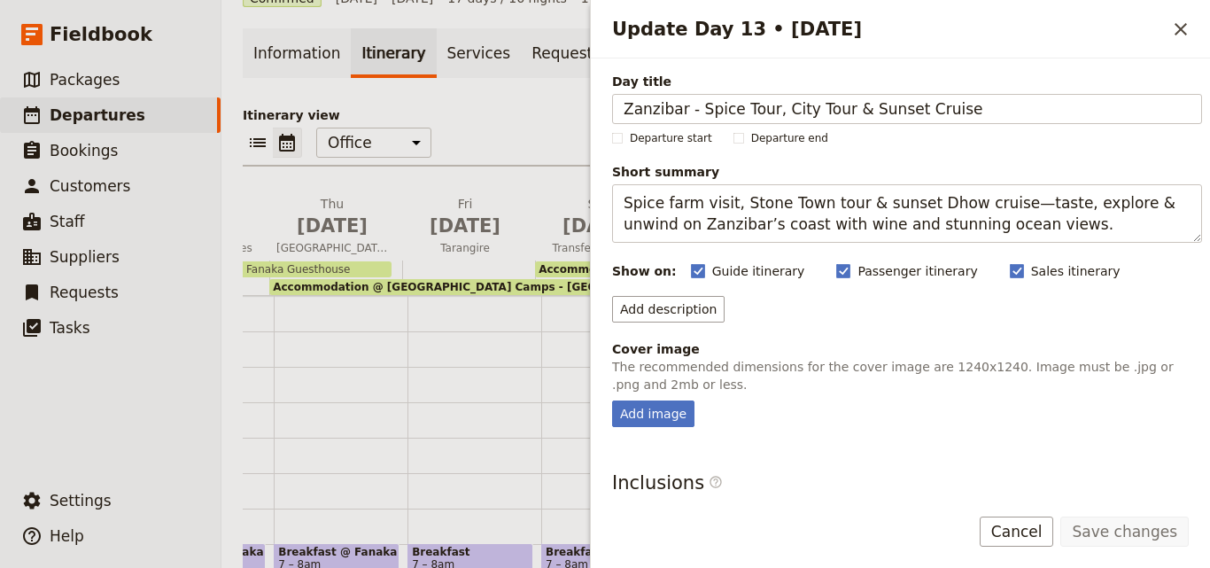
scroll to position [177, 0]
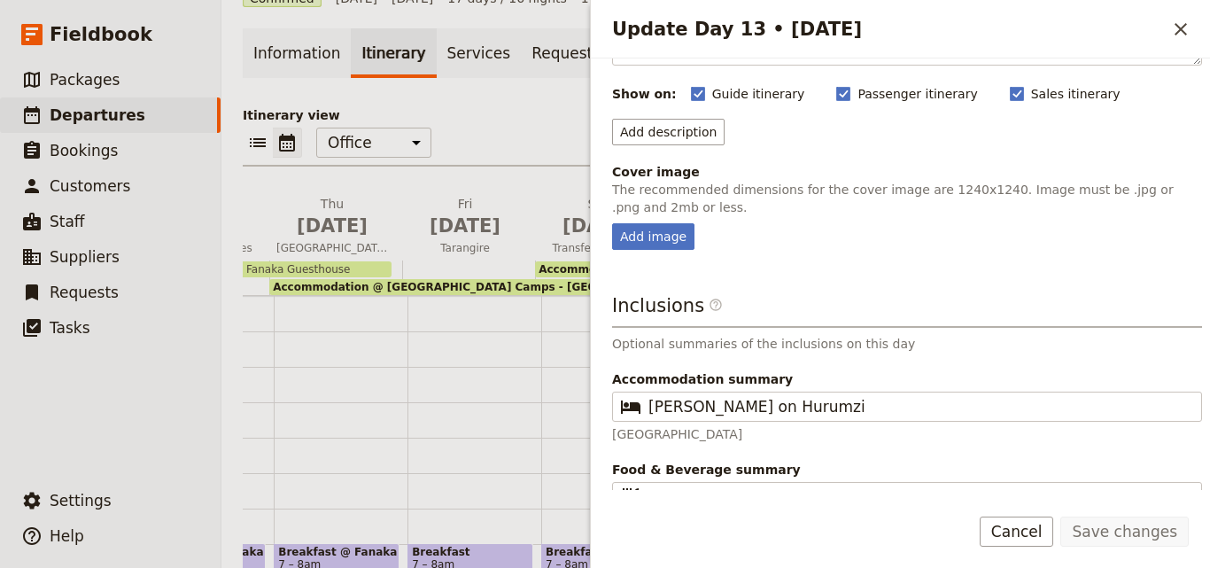
click at [779, 229] on div "Add image" at bounding box center [907, 236] width 590 height 27
click at [1178, 27] on icon "Close drawer" at bounding box center [1181, 29] width 12 height 12
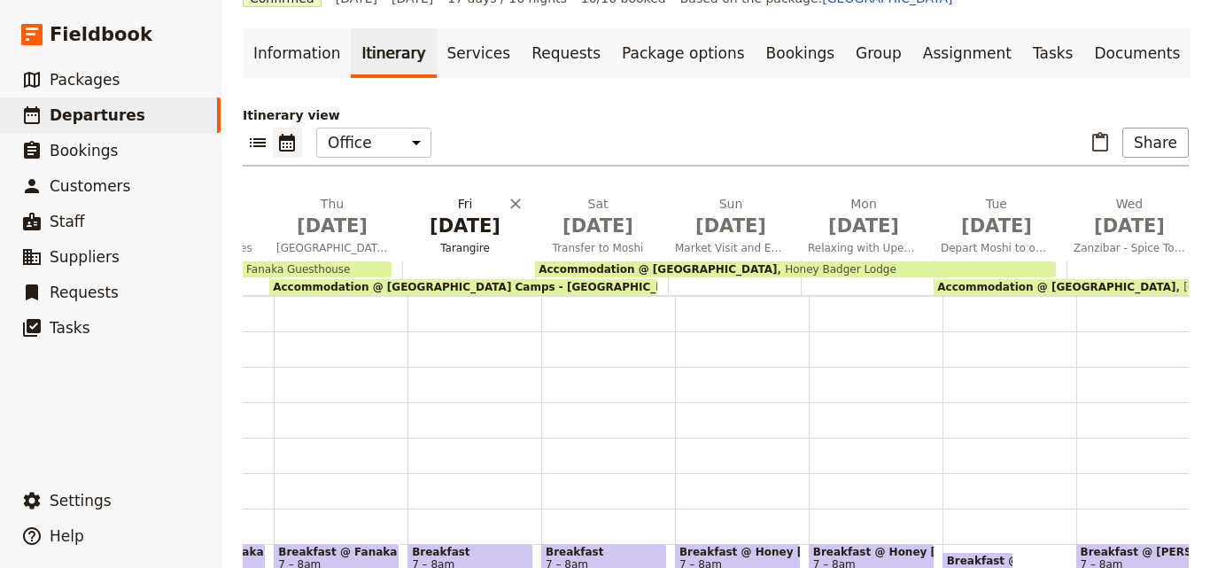
click at [440, 245] on span "Tarangire" at bounding box center [465, 248] width 126 height 14
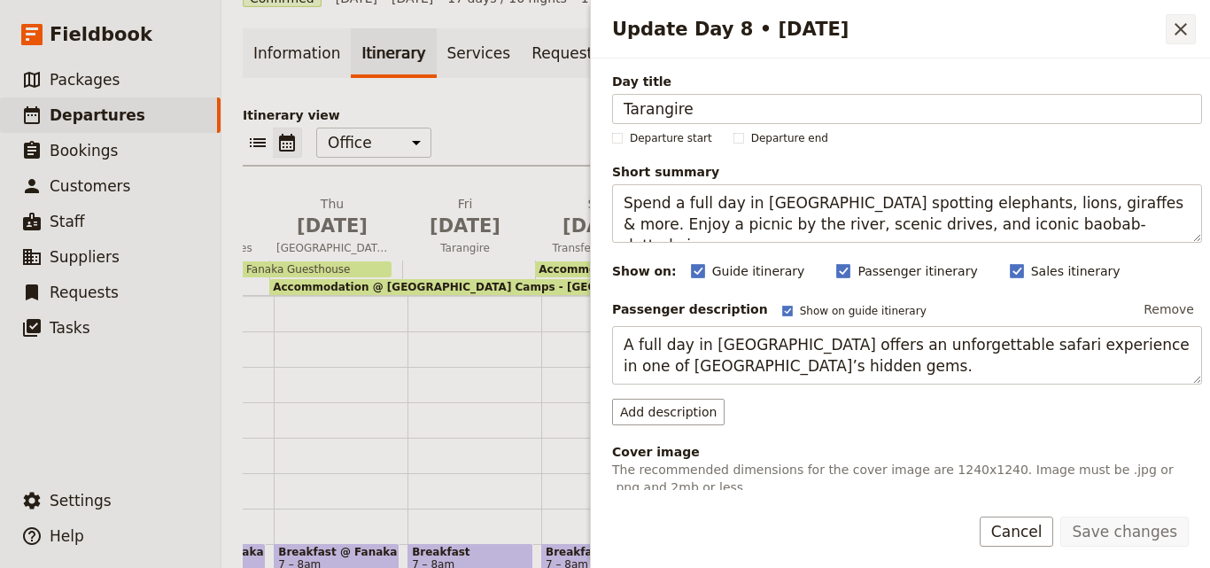
click at [1176, 41] on button "​" at bounding box center [1181, 29] width 30 height 30
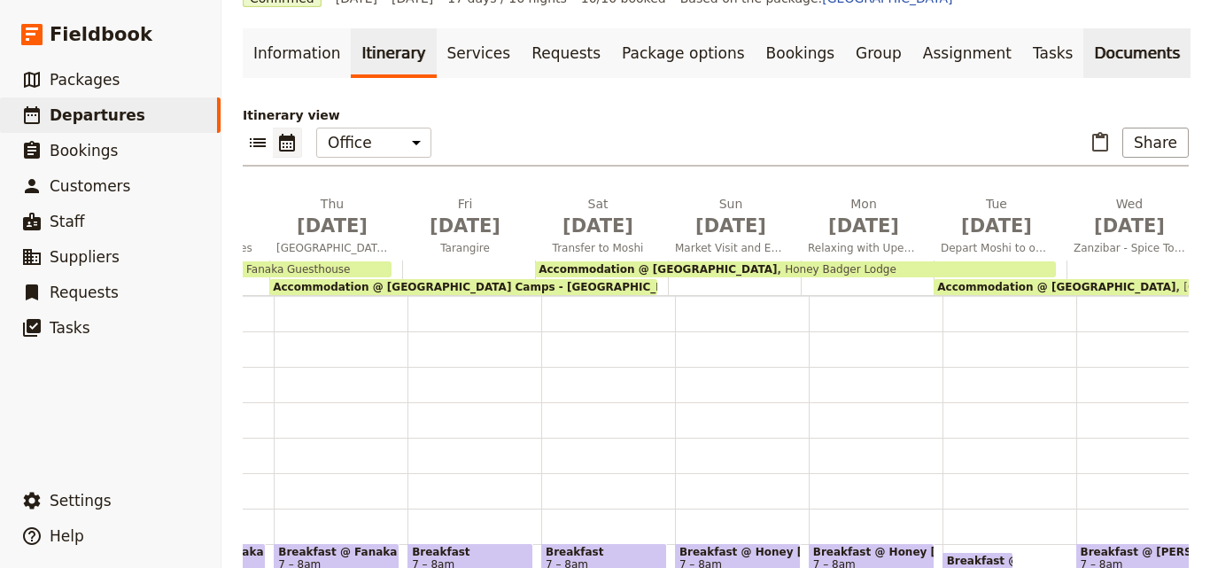
click at [1083, 54] on link "Documents" at bounding box center [1136, 53] width 107 height 50
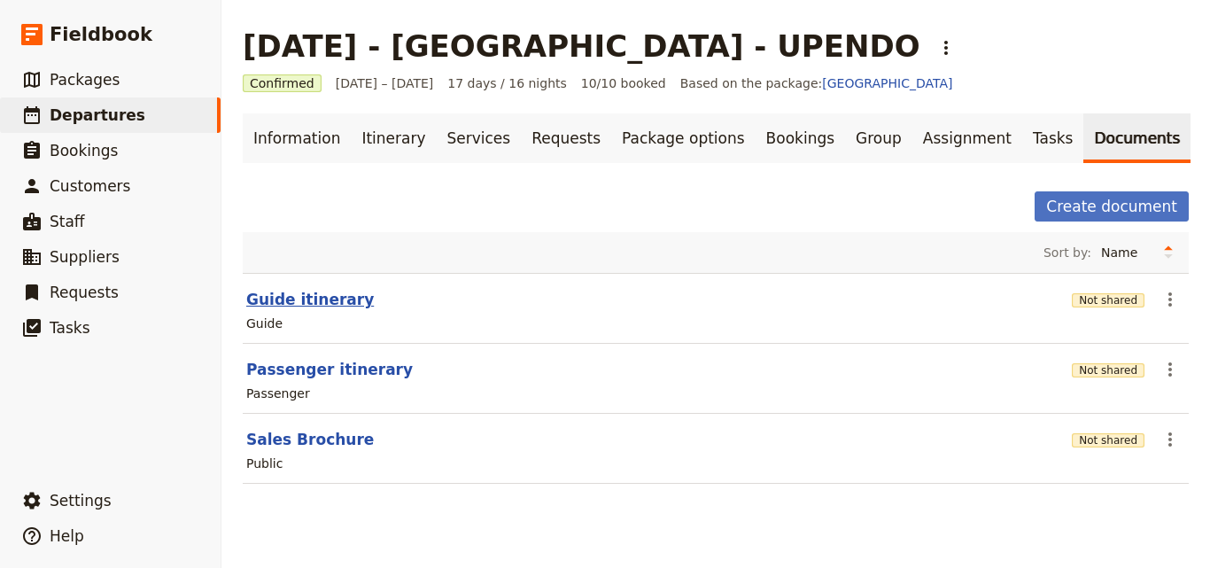
click at [339, 306] on button "Guide itinerary" at bounding box center [310, 299] width 128 height 21
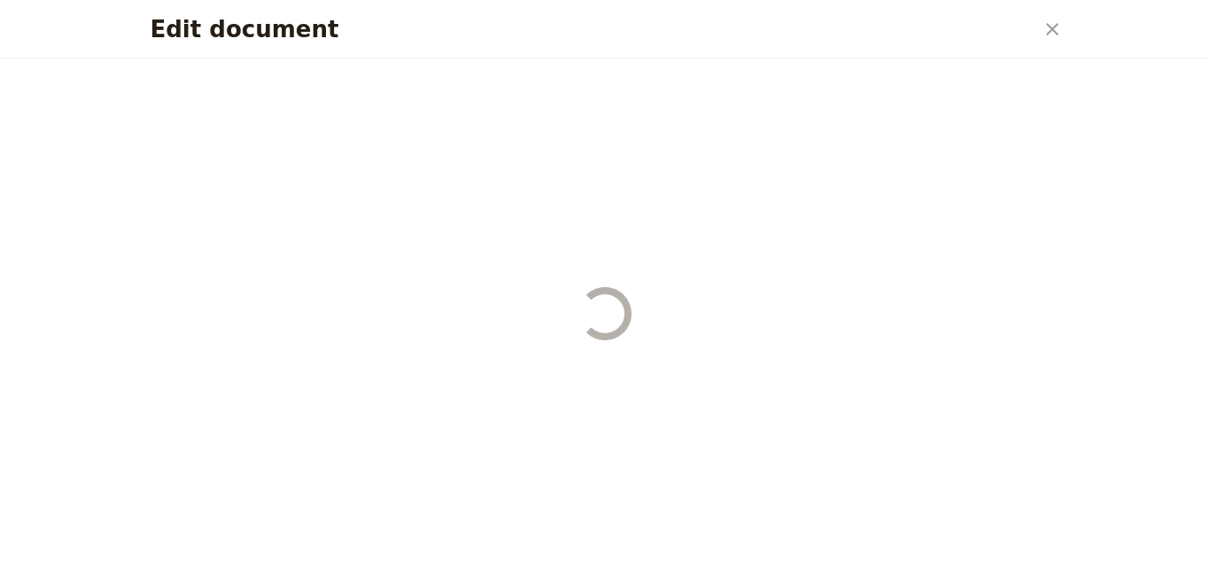
select select "STAFF"
select select "RUN_SHEET"
select select "DEFAULT"
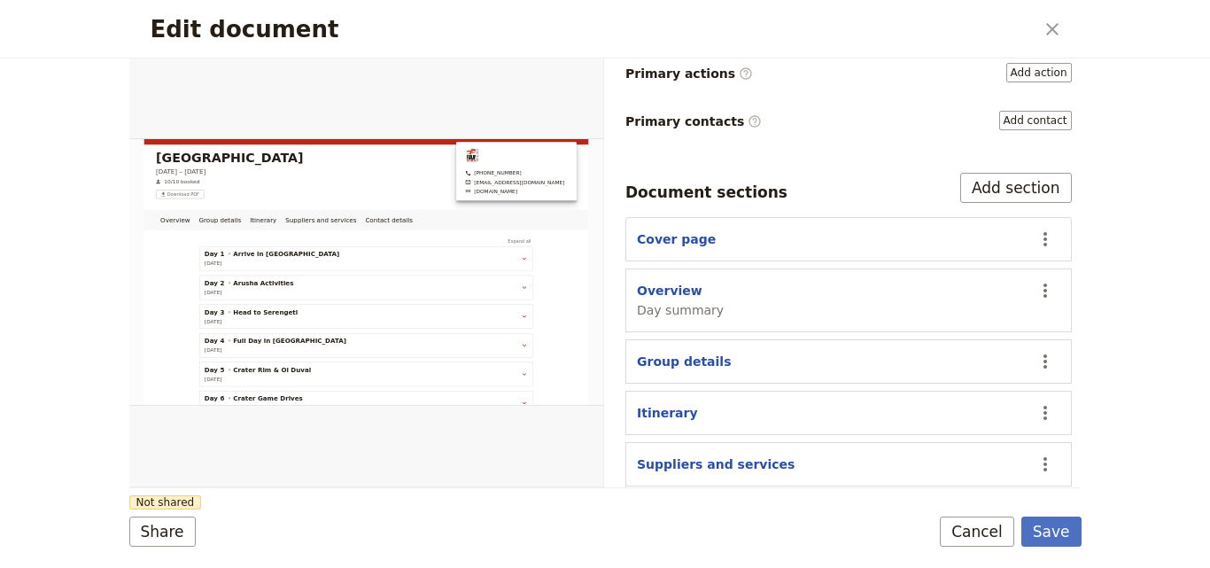
scroll to position [307, 0]
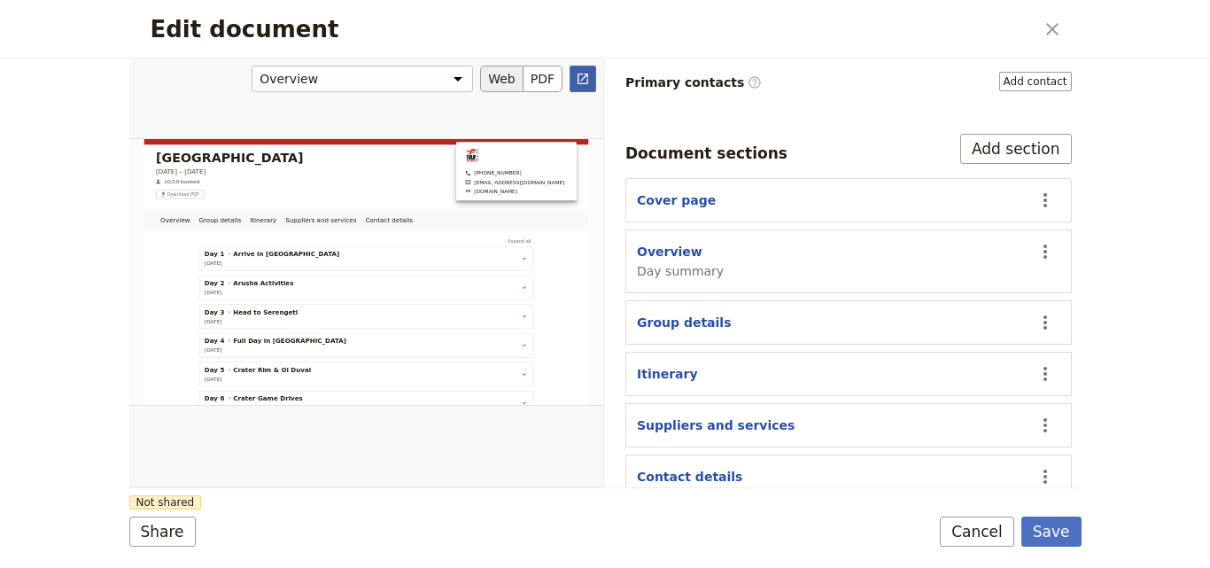
click at [583, 79] on icon "Open full preview" at bounding box center [583, 79] width 11 height 11
click at [1061, 516] on button "Save" at bounding box center [1051, 531] width 60 height 30
